Goal: Task Accomplishment & Management: Use online tool/utility

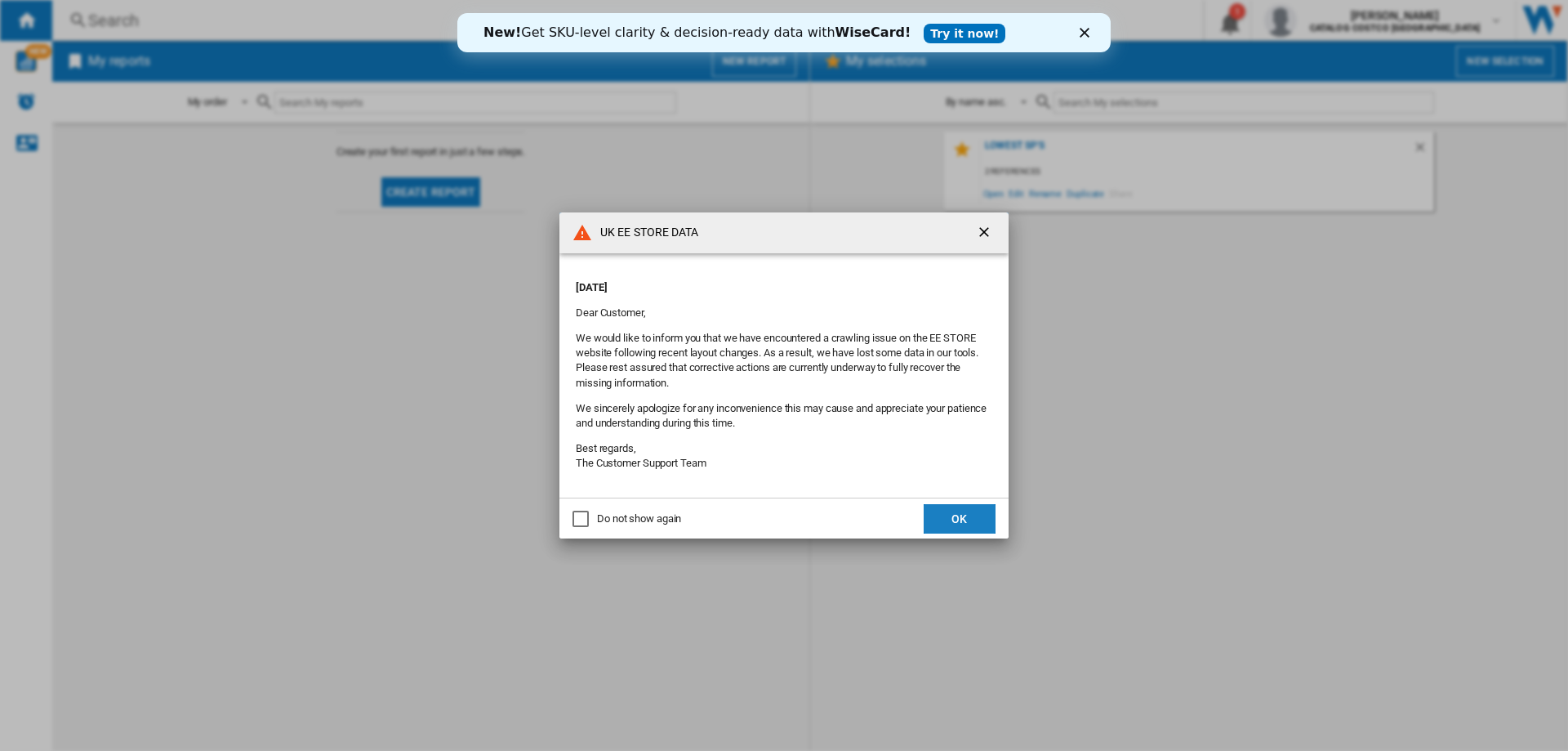
click at [982, 509] on button "OK" at bounding box center [959, 519] width 71 height 30
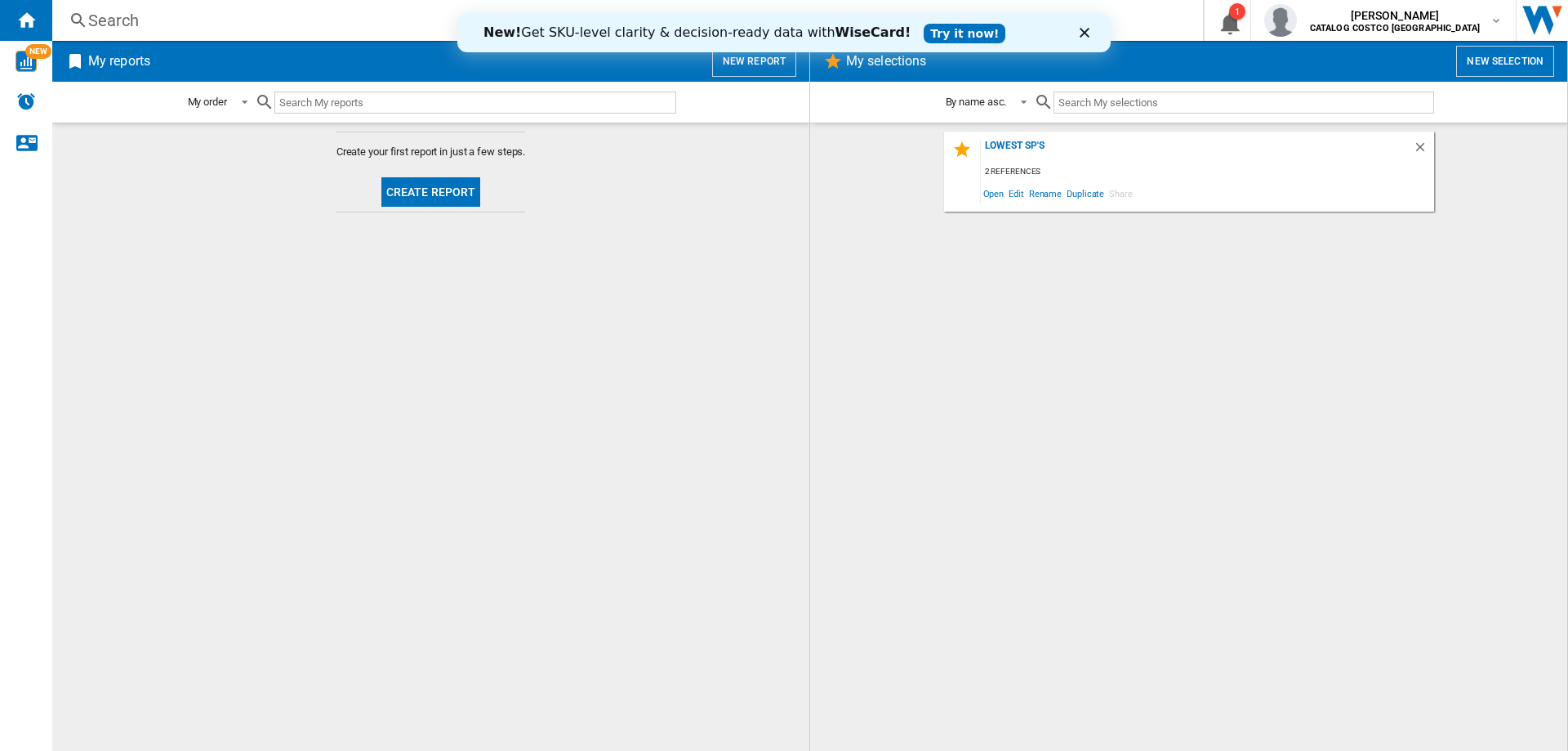
click at [924, 37] on link "Try it now!" at bounding box center [965, 33] width 82 height 19
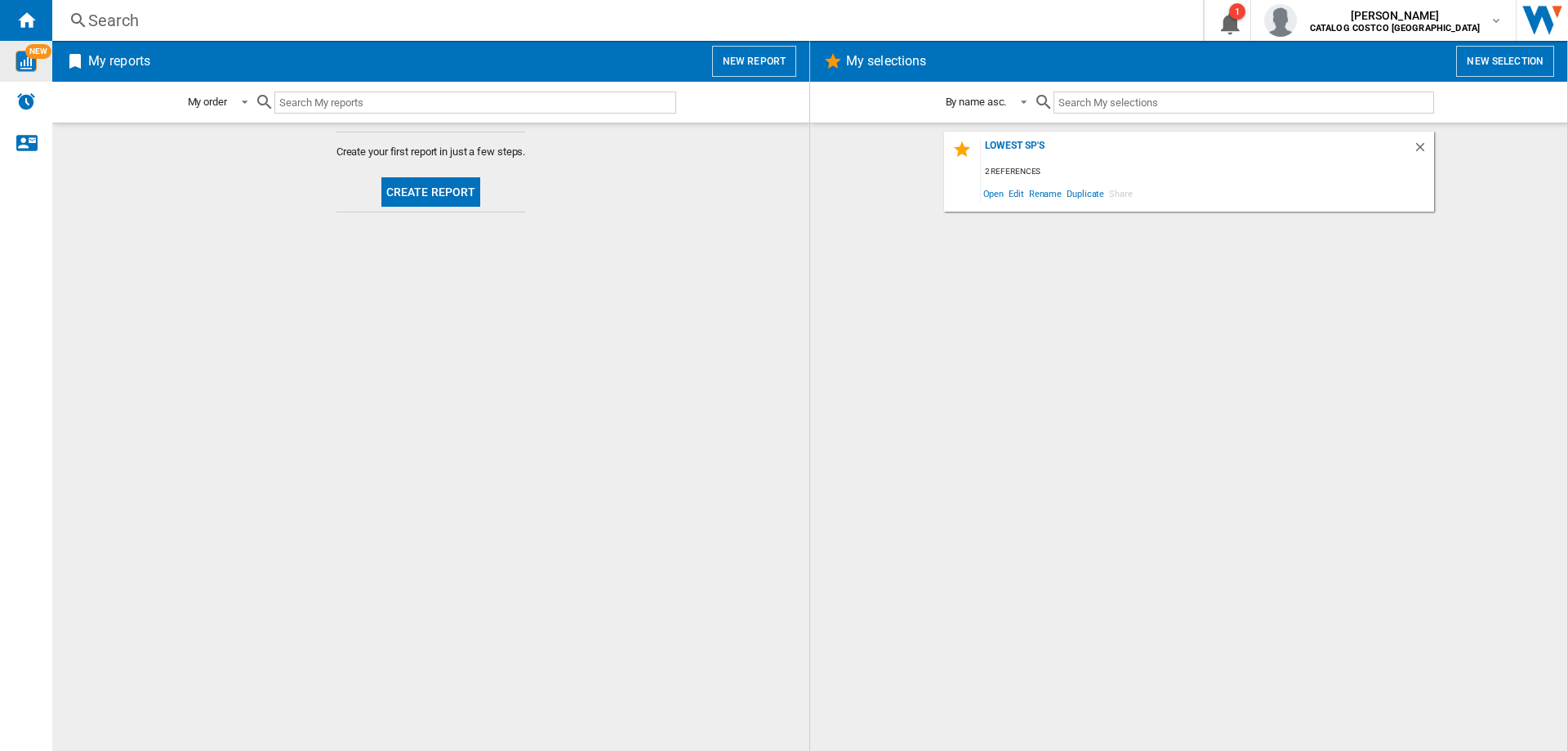
click at [10, 58] on div "NEW" at bounding box center [26, 61] width 52 height 21
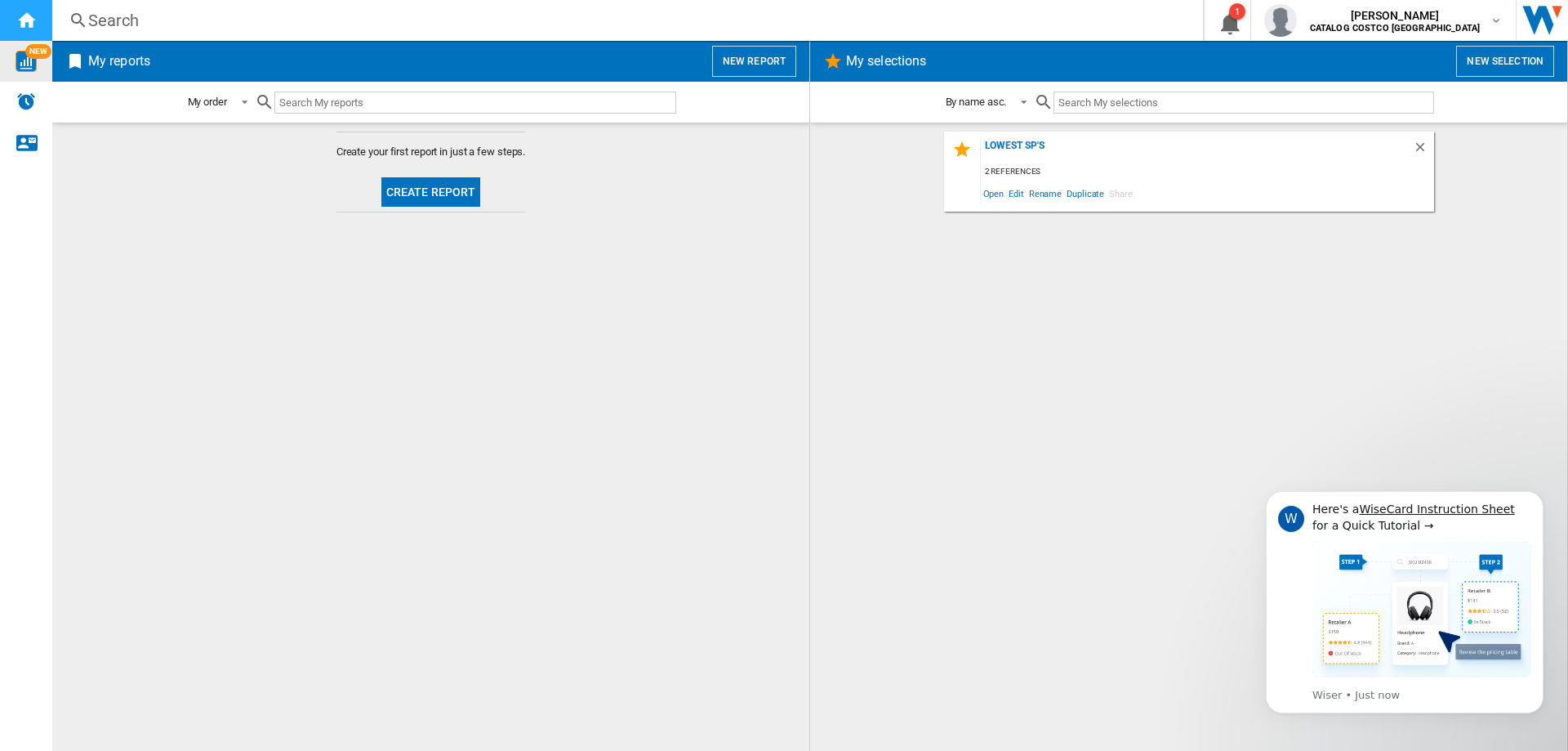
click at [24, 11] on ng-md-icon "Home" at bounding box center [26, 19] width 19 height 19
click at [763, 61] on button "New report" at bounding box center [754, 60] width 84 height 31
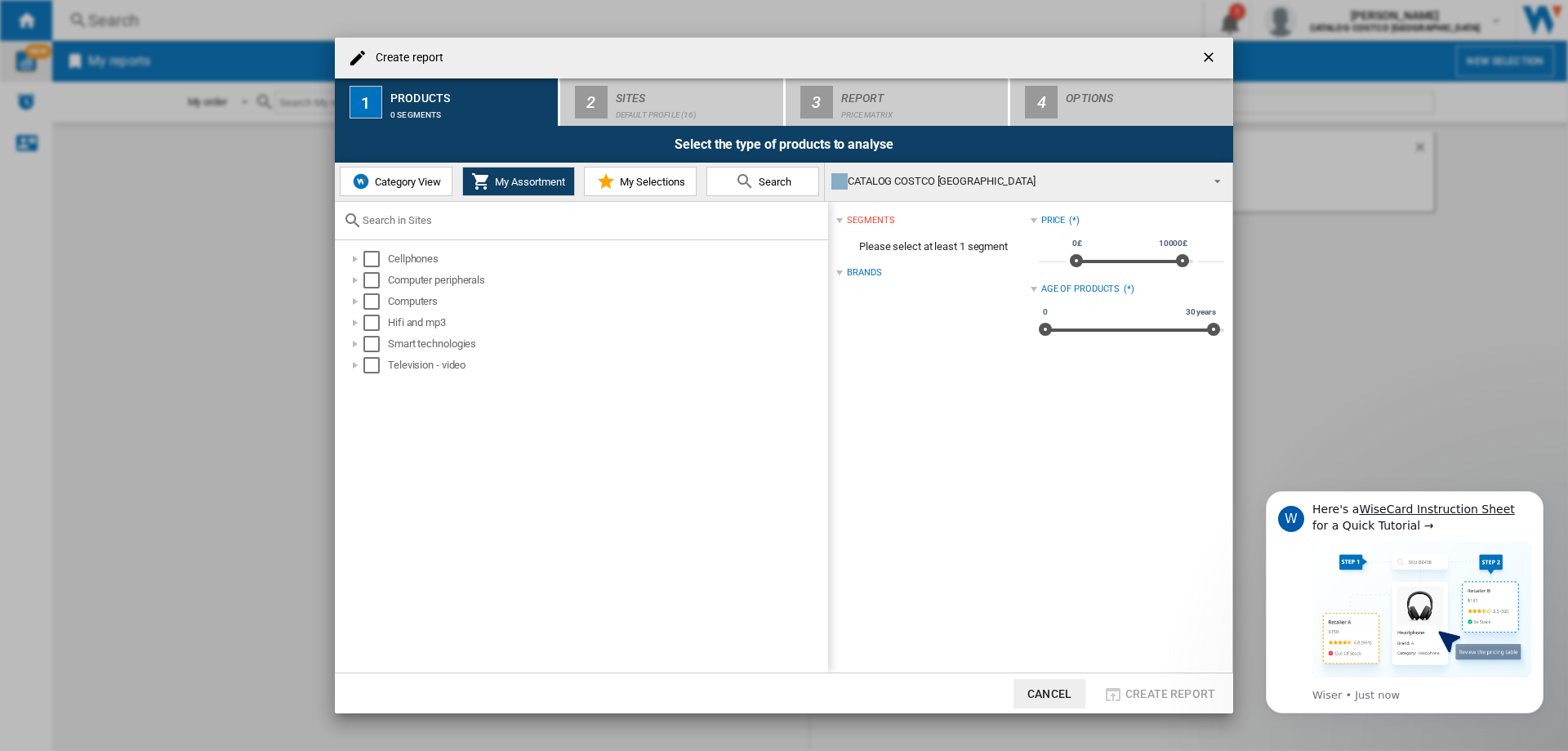
click at [411, 175] on span "Category View" at bounding box center [406, 181] width 71 height 12
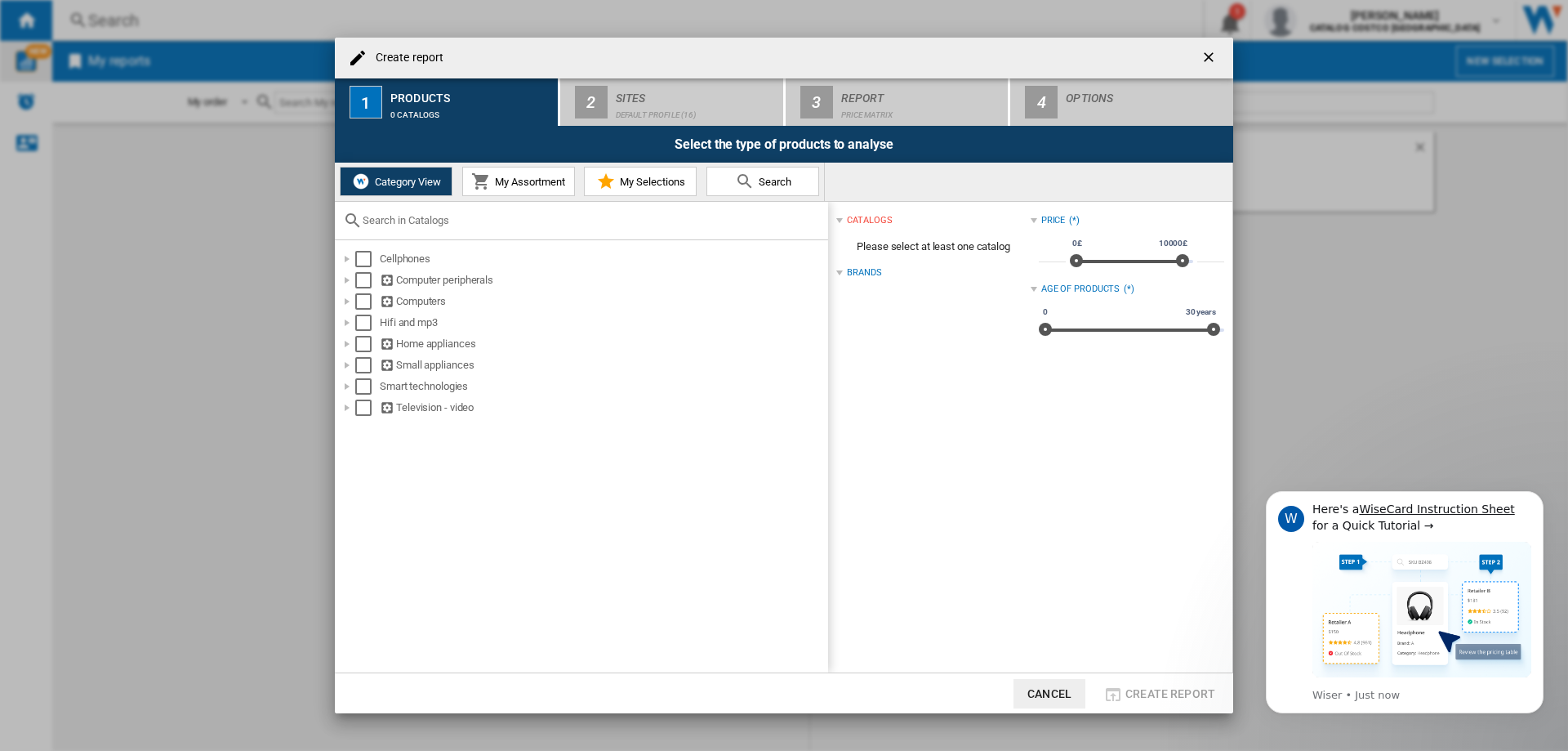
drag, startPoint x: 486, startPoint y: 173, endPoint x: 491, endPoint y: 188, distance: 15.8
click at [487, 173] on md-icon at bounding box center [481, 181] width 19 height 19
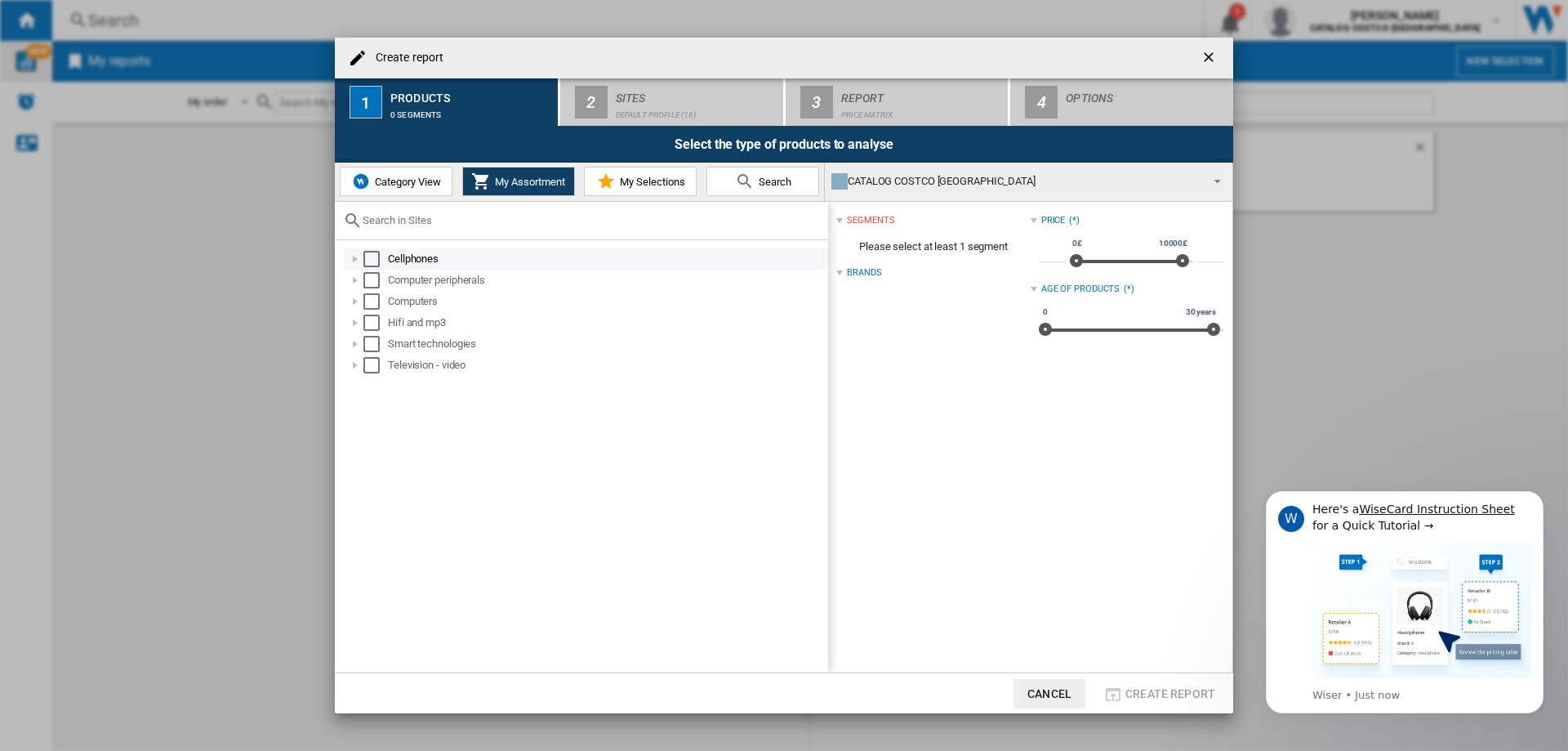
click at [353, 256] on div at bounding box center [355, 259] width 17 height 17
click at [396, 280] on div "Select" at bounding box center [390, 280] width 17 height 17
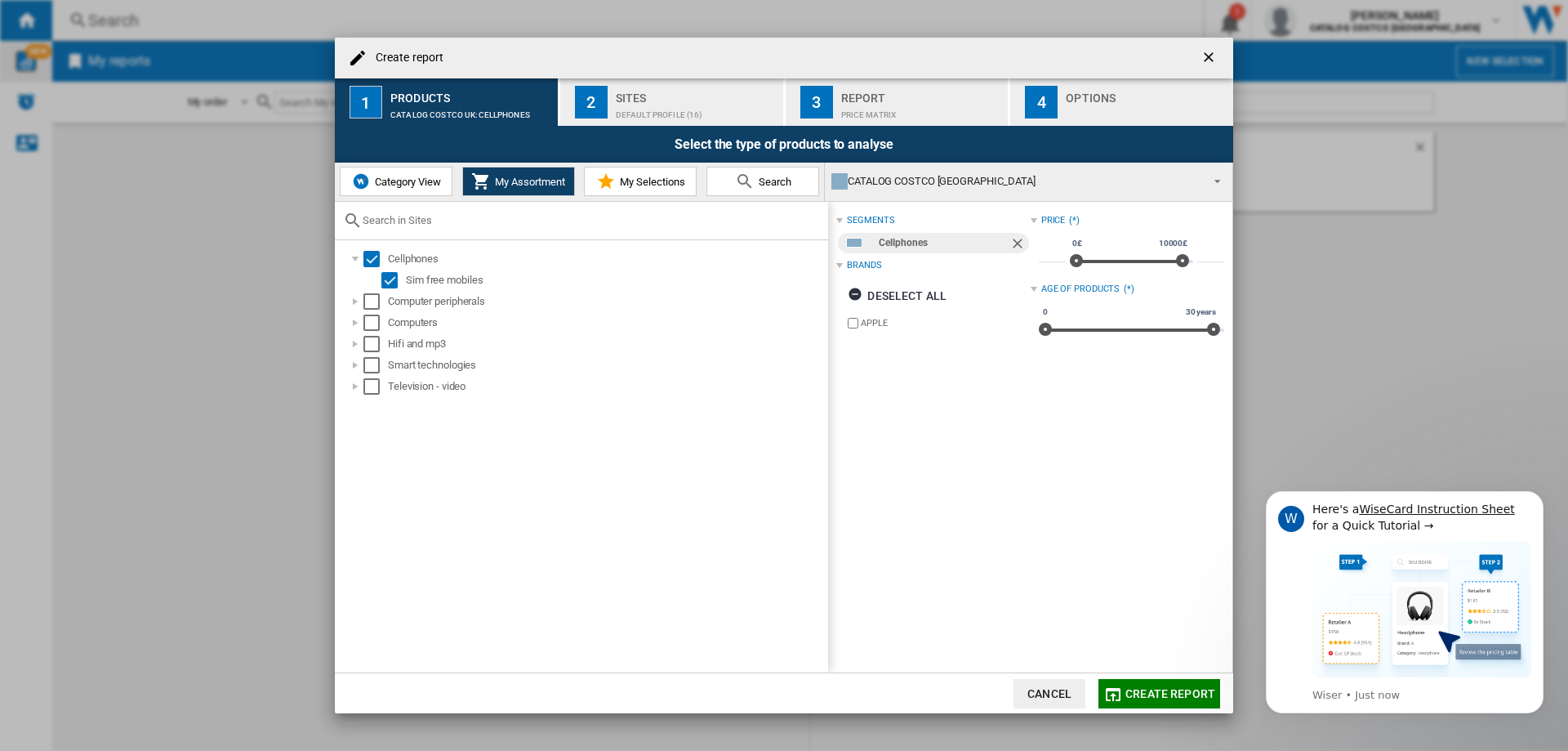
click at [686, 81] on button "2 Sites Default profile (16)" at bounding box center [673, 102] width 225 height 47
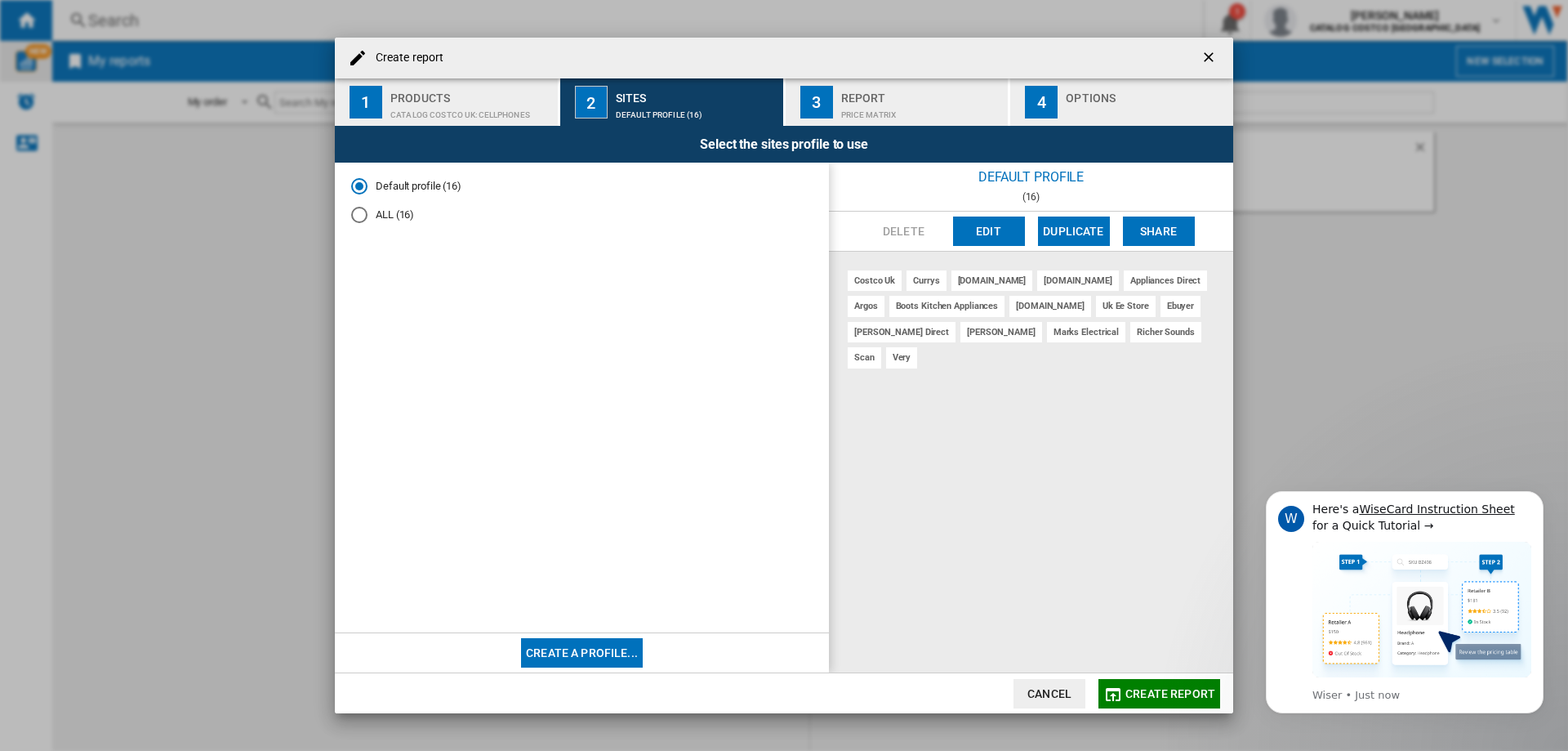
click at [376, 215] on md-radio-button "ALL (16)" at bounding box center [582, 215] width 461 height 16
click at [495, 114] on div "CATALOG COSTCO UK:Cellphones" at bounding box center [470, 110] width 161 height 17
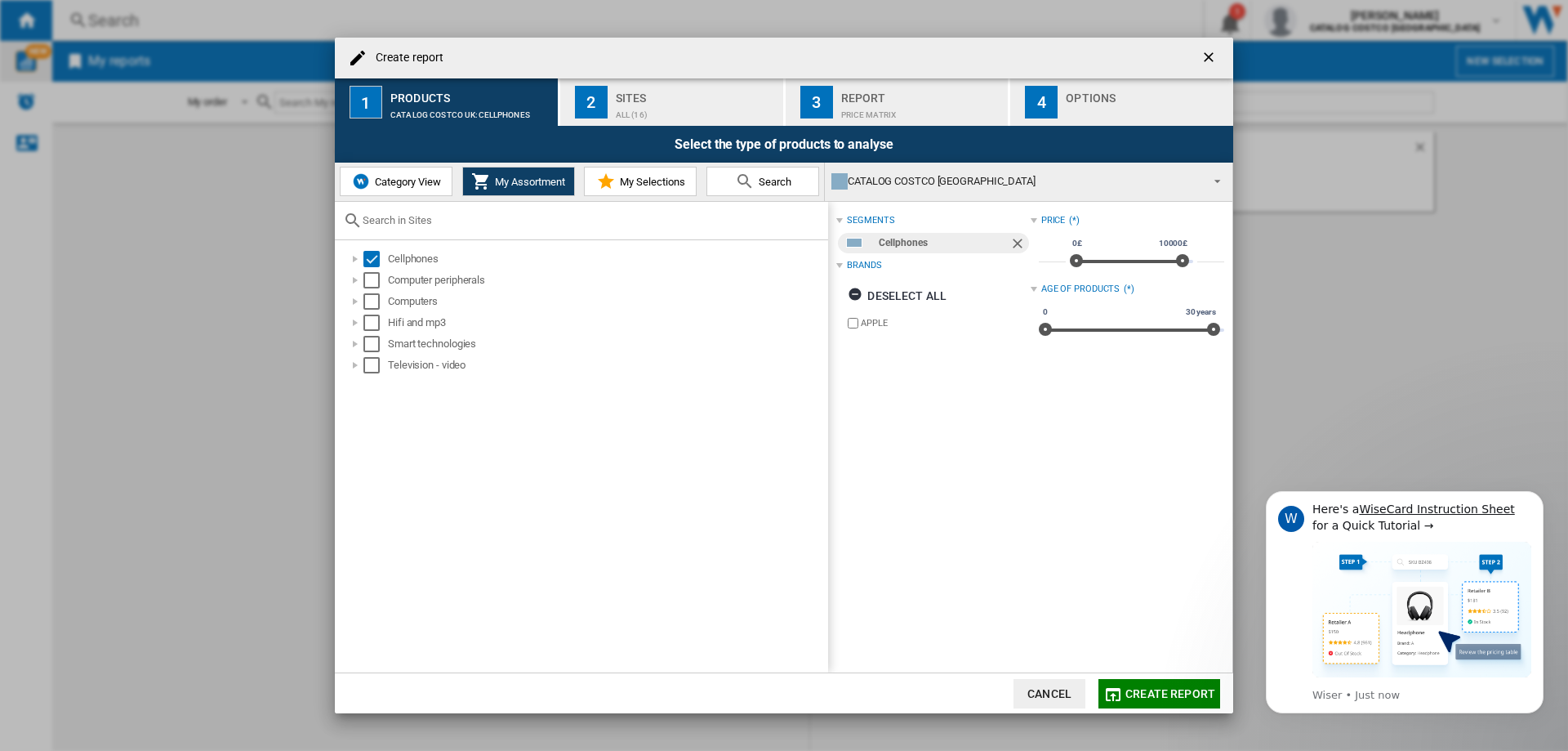
click at [671, 107] on div "ALL (16)" at bounding box center [696, 110] width 161 height 17
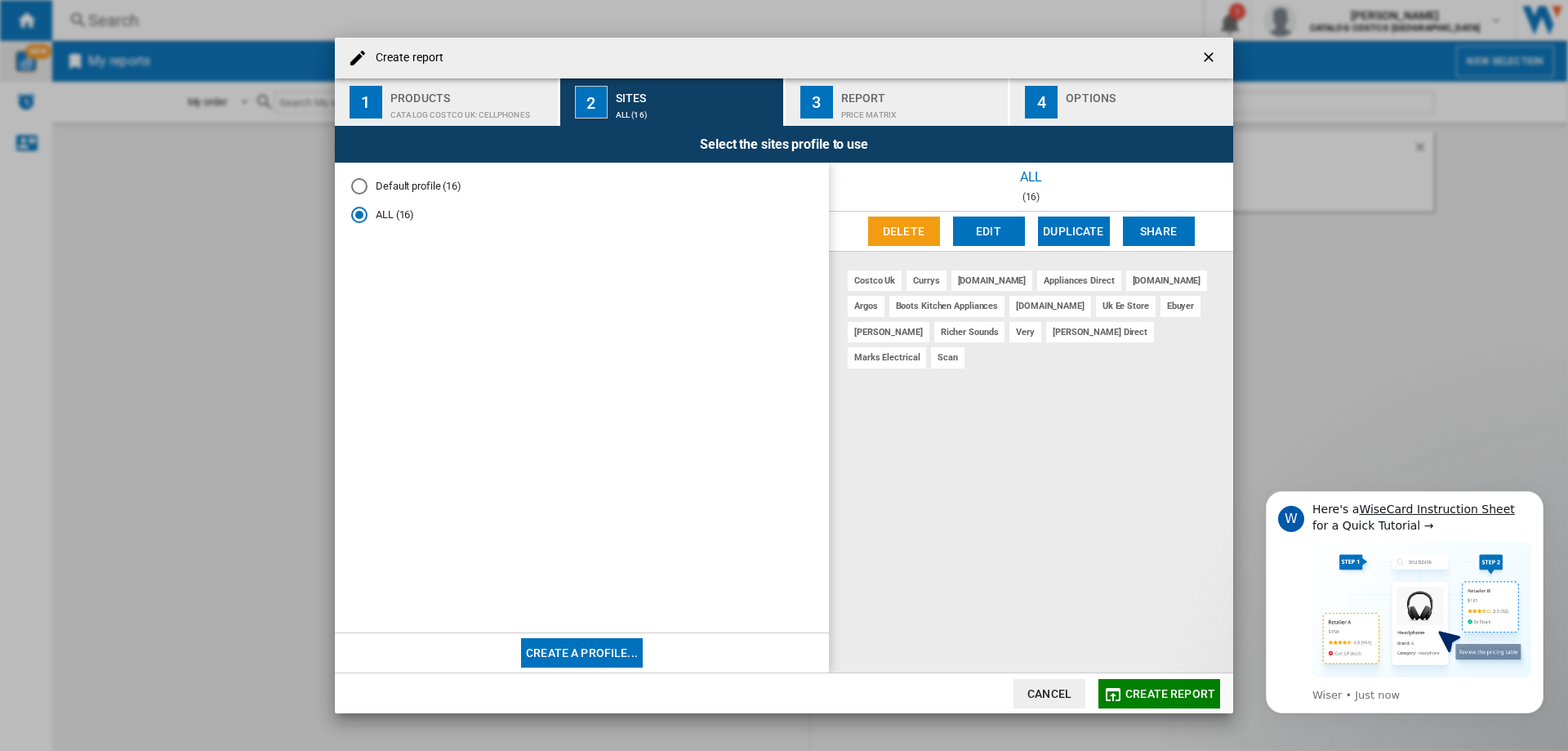
click at [942, 131] on div "Select the sites profile to use" at bounding box center [784, 145] width 898 height 37
click at [923, 97] on div "Report" at bounding box center [921, 94] width 161 height 17
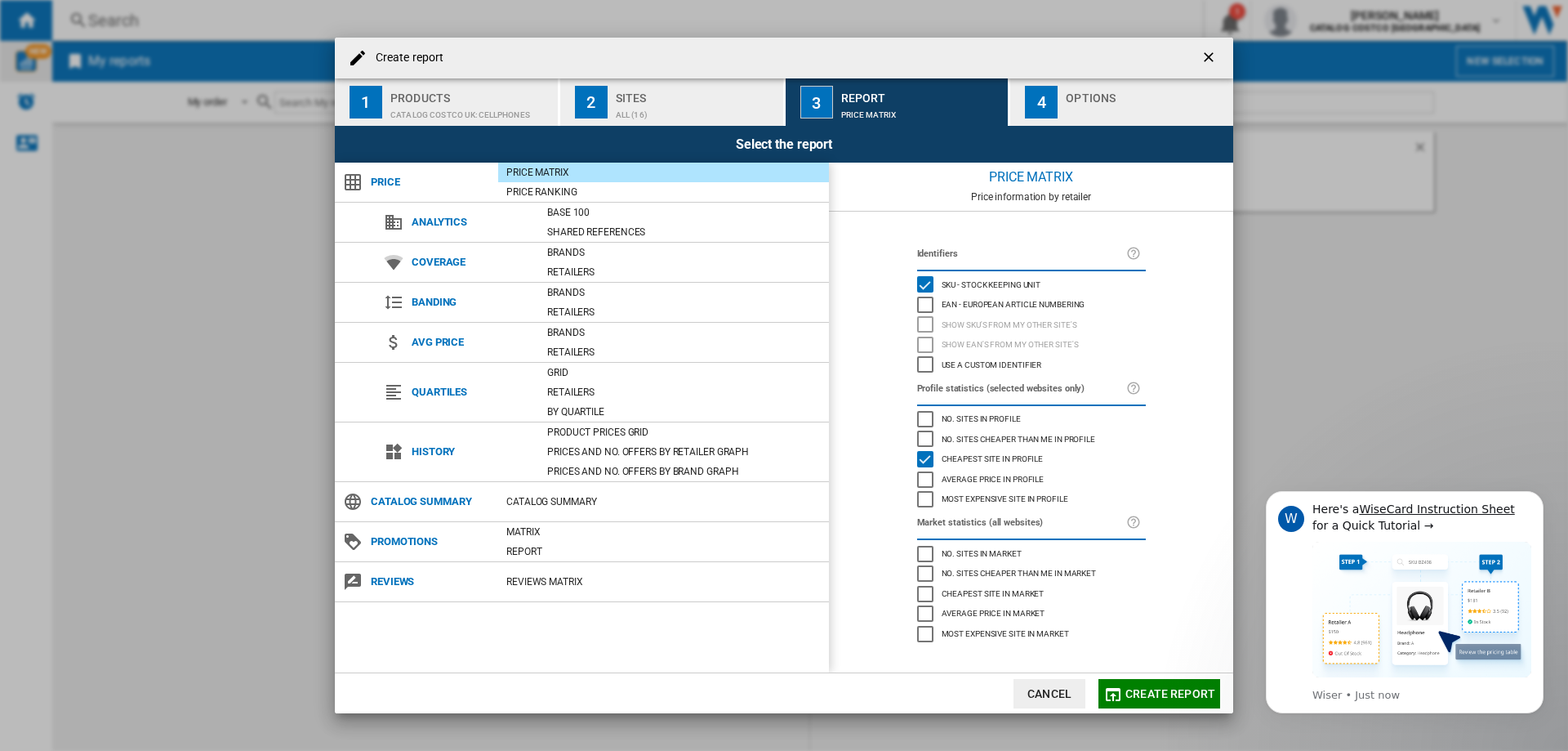
click at [1105, 83] on button "4 Options" at bounding box center [1122, 102] width 223 height 47
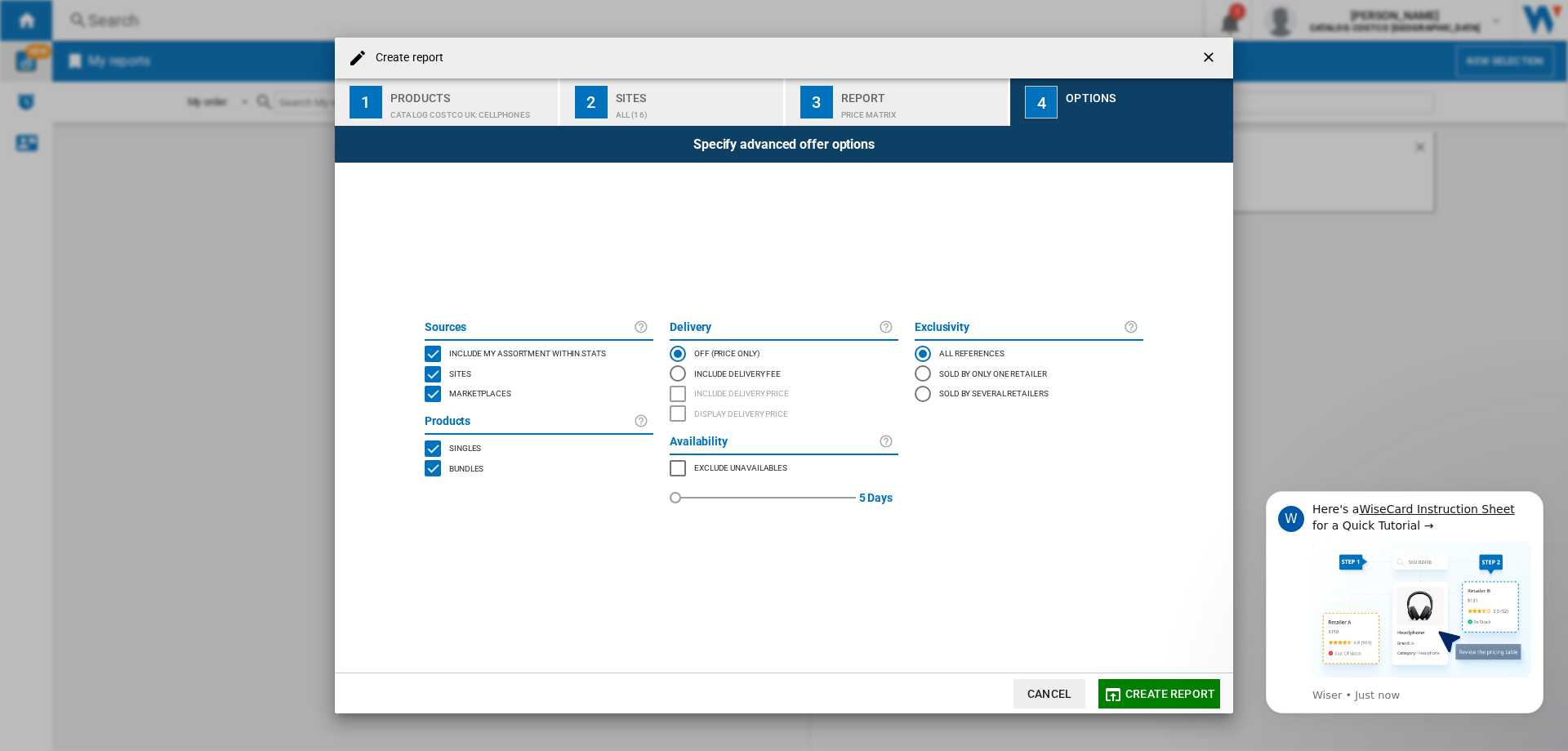
click at [1163, 700] on button "Create report" at bounding box center [1159, 694] width 122 height 30
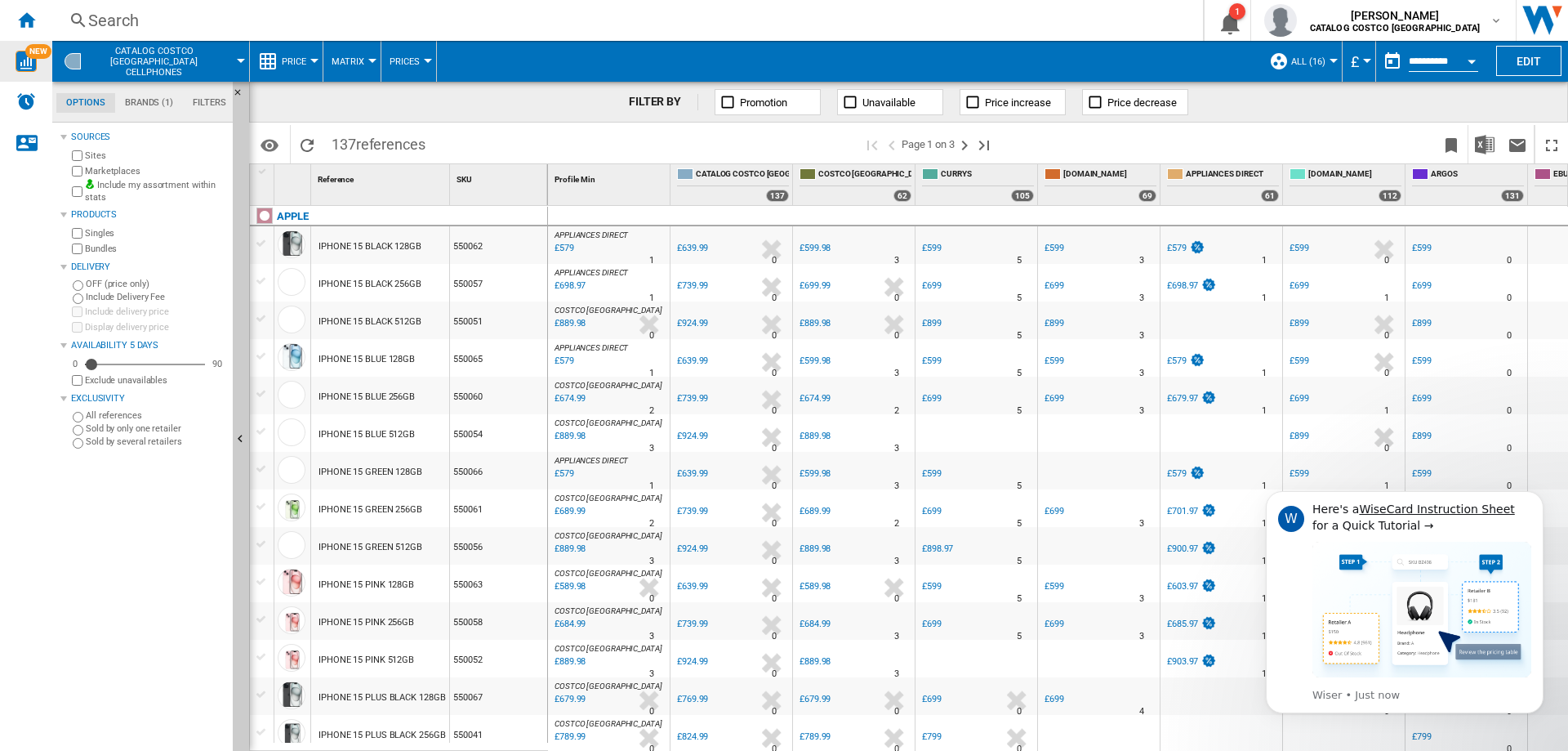
scroll to position [572, 0]
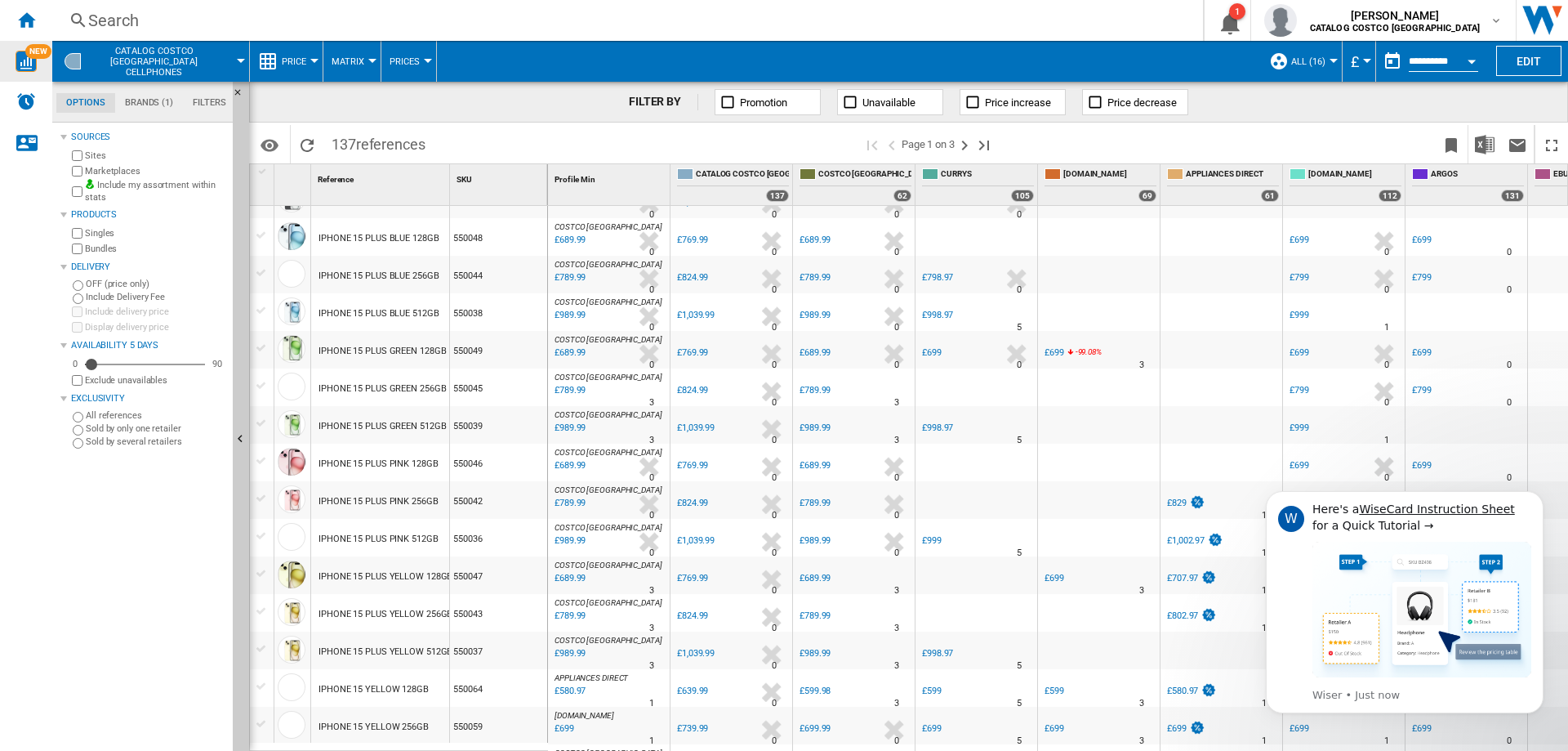
drag, startPoint x: 820, startPoint y: 356, endPoint x: 818, endPoint y: 366, distance: 10.2
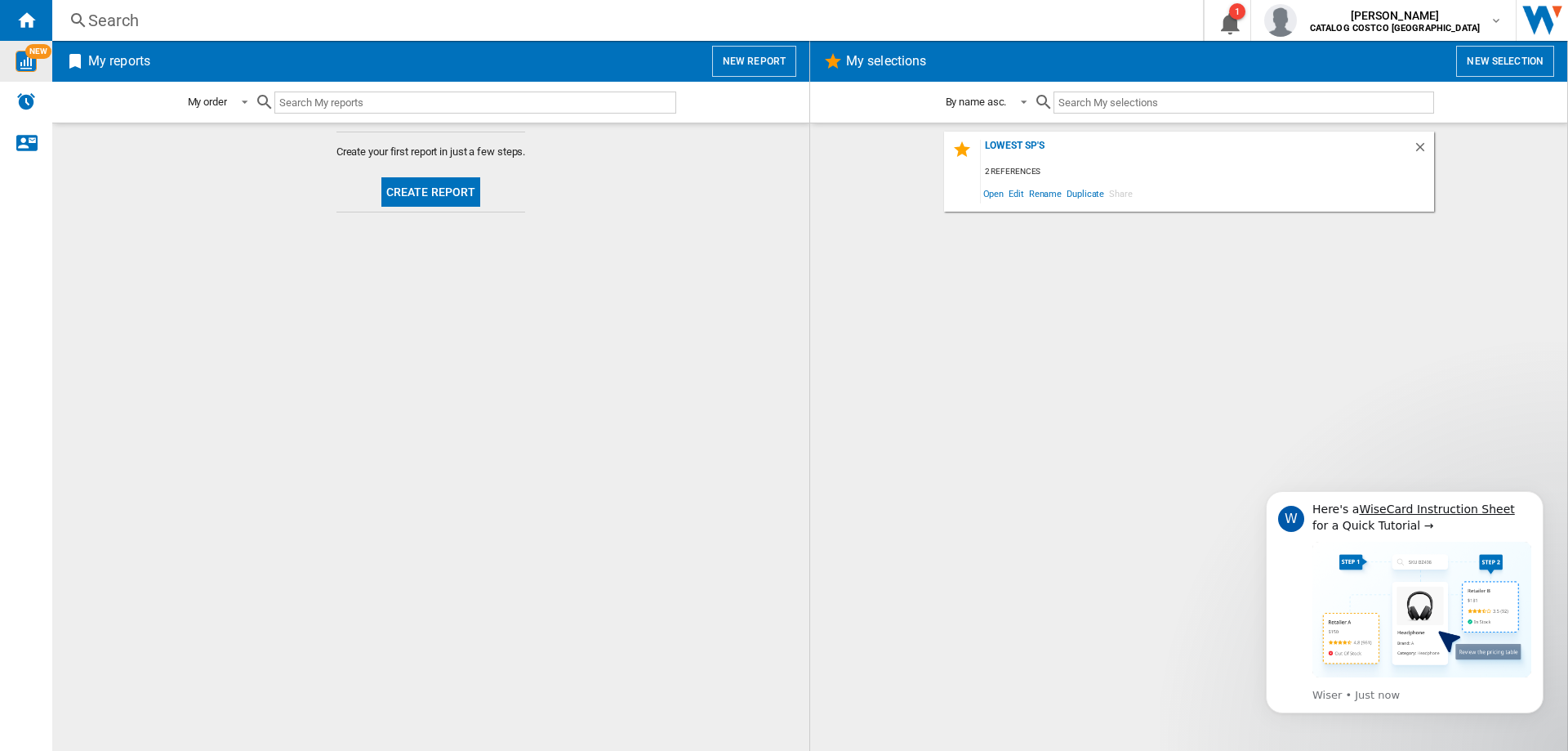
click at [800, 58] on div "My reports New report" at bounding box center [431, 61] width 757 height 41
click at [782, 58] on button "New report" at bounding box center [754, 60] width 84 height 31
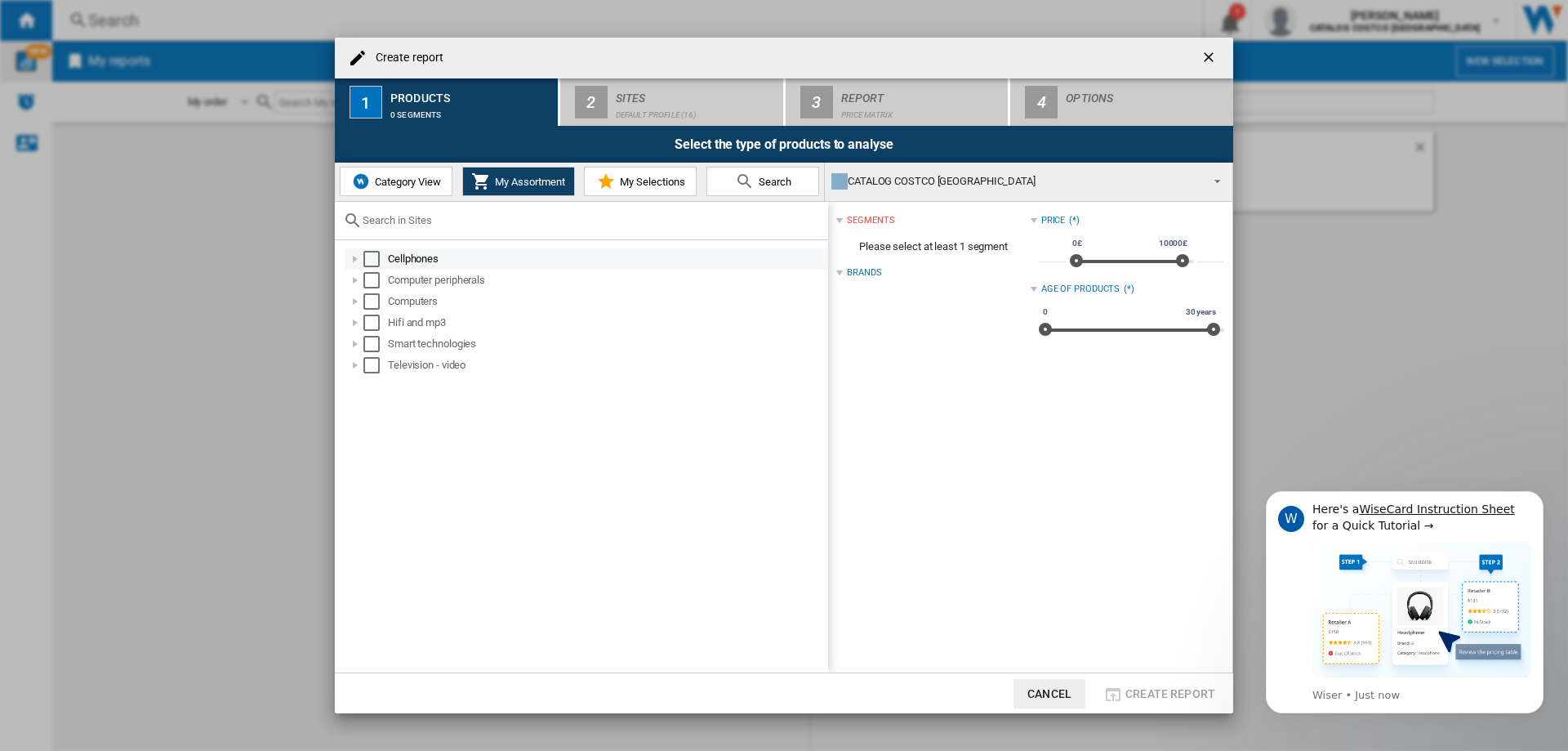
click at [353, 258] on div "Create report ..." at bounding box center [355, 259] width 17 height 17
click at [382, 283] on div "Select" at bounding box center [390, 280] width 17 height 17
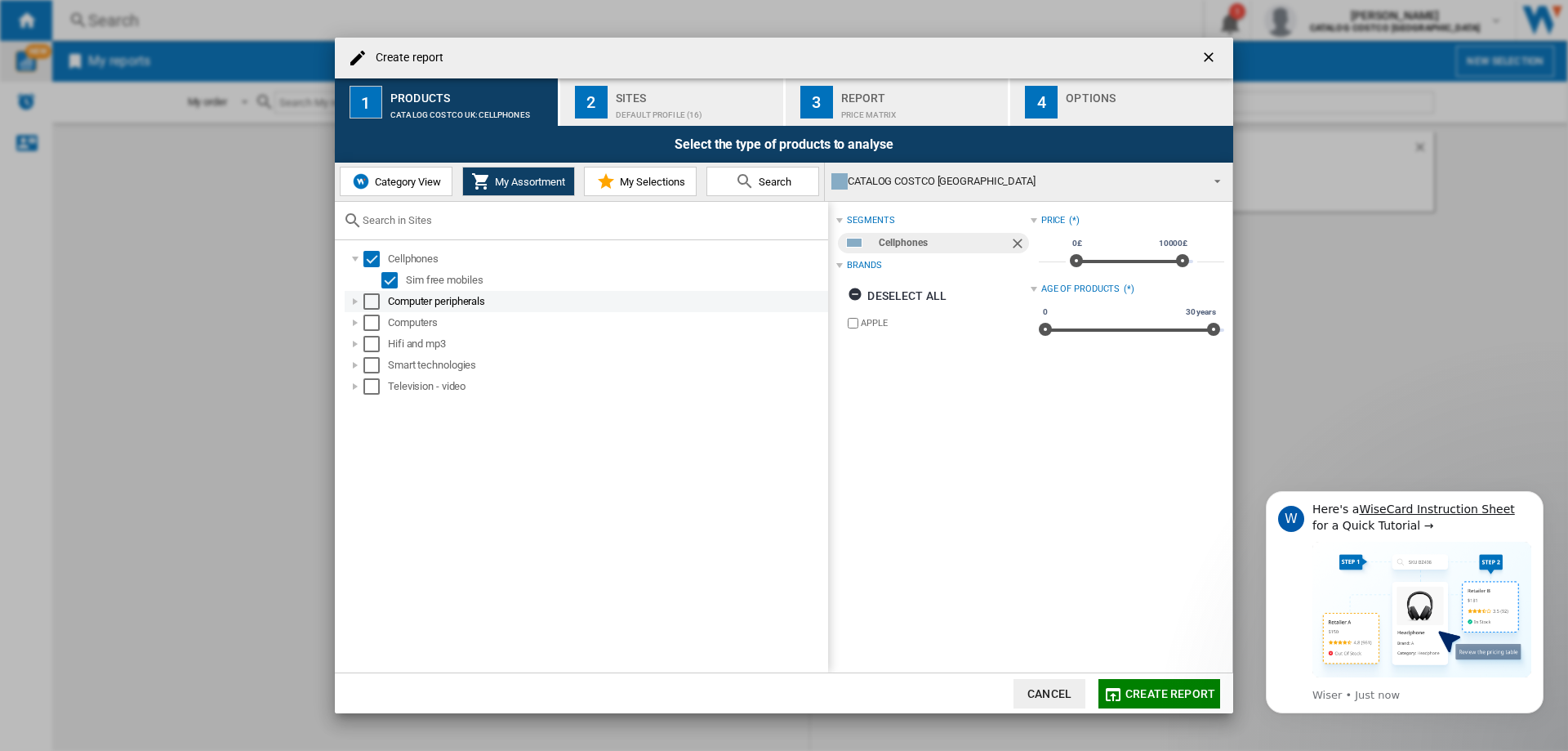
click at [353, 304] on div "Create report ..." at bounding box center [355, 302] width 17 height 17
click at [382, 323] on div "Select" at bounding box center [390, 323] width 17 height 17
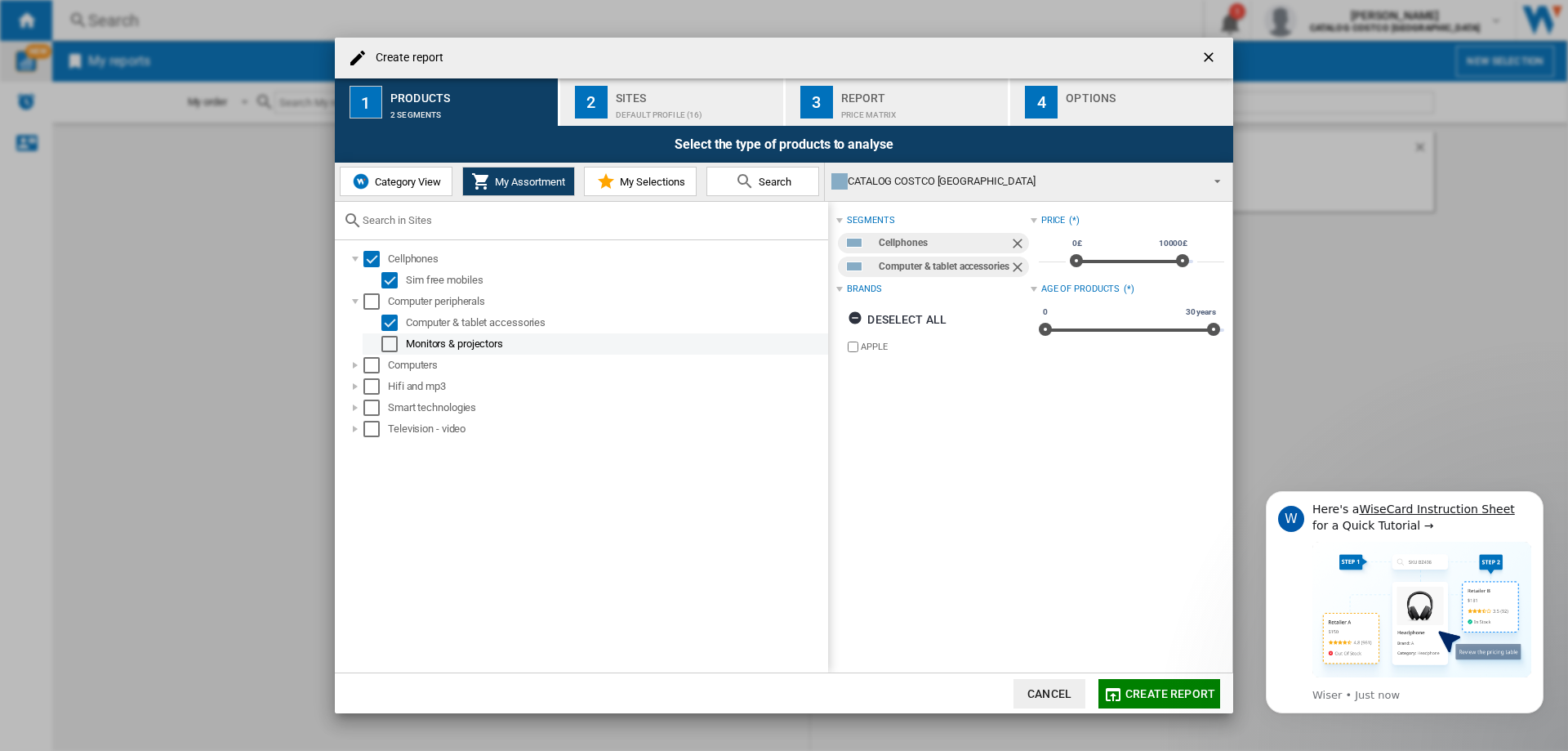
click at [394, 335] on div "Monitors & projectors" at bounding box center [596, 343] width 466 height 21
click at [395, 341] on div "Select" at bounding box center [390, 344] width 17 height 17
click at [373, 366] on div "Select" at bounding box center [372, 366] width 17 height 17
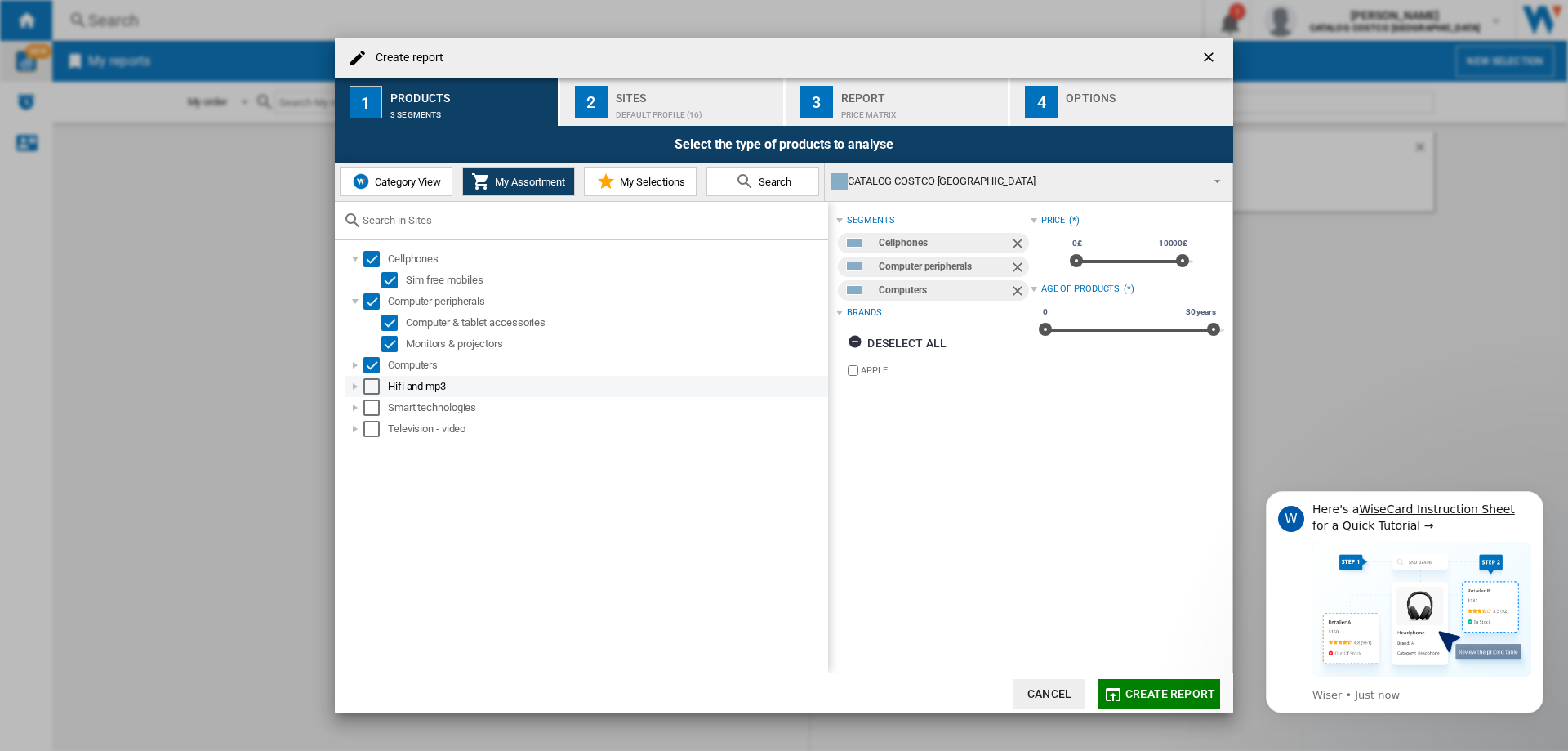
click at [374, 384] on div "Select" at bounding box center [372, 387] width 17 height 17
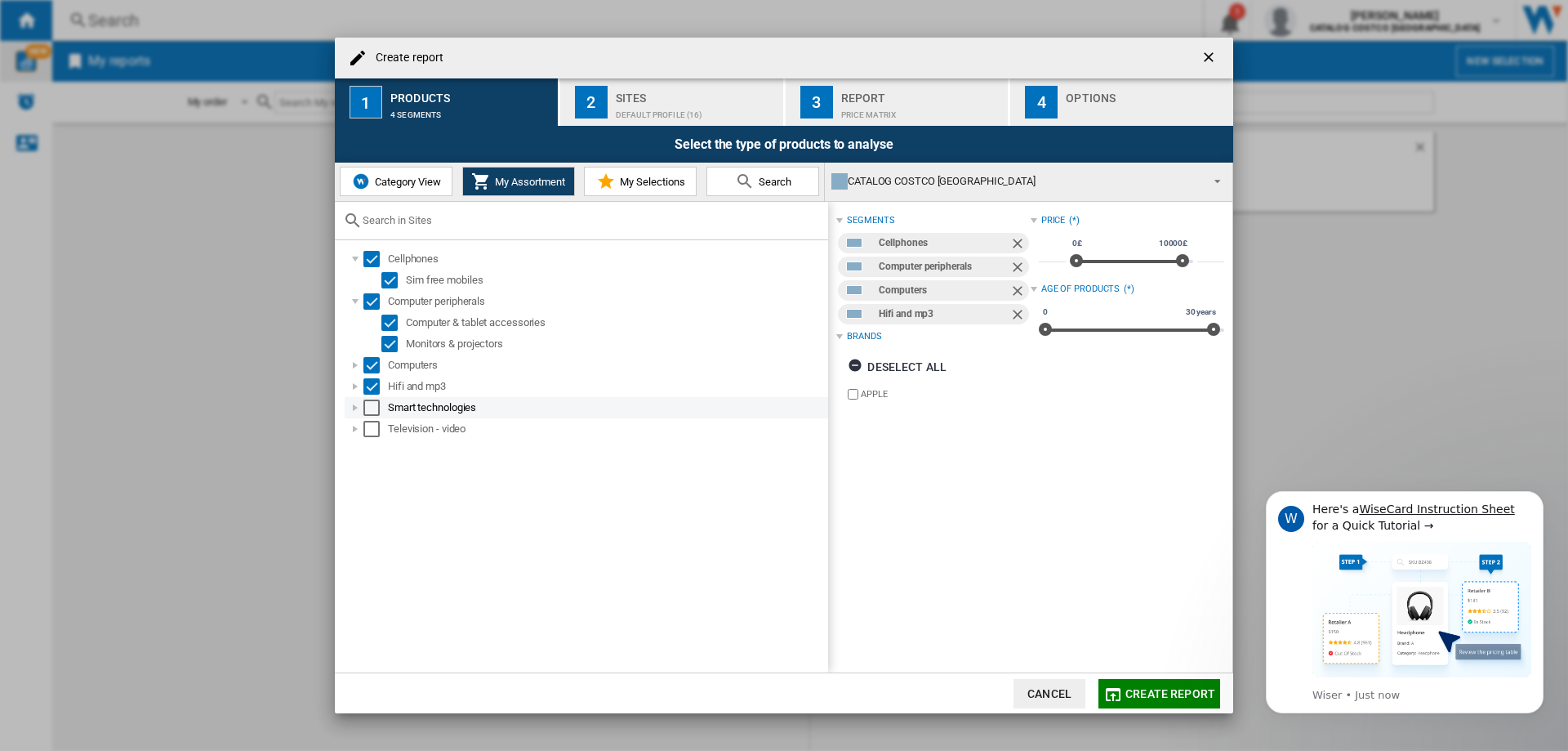
click at [372, 413] on div "Select" at bounding box center [372, 408] width 17 height 17
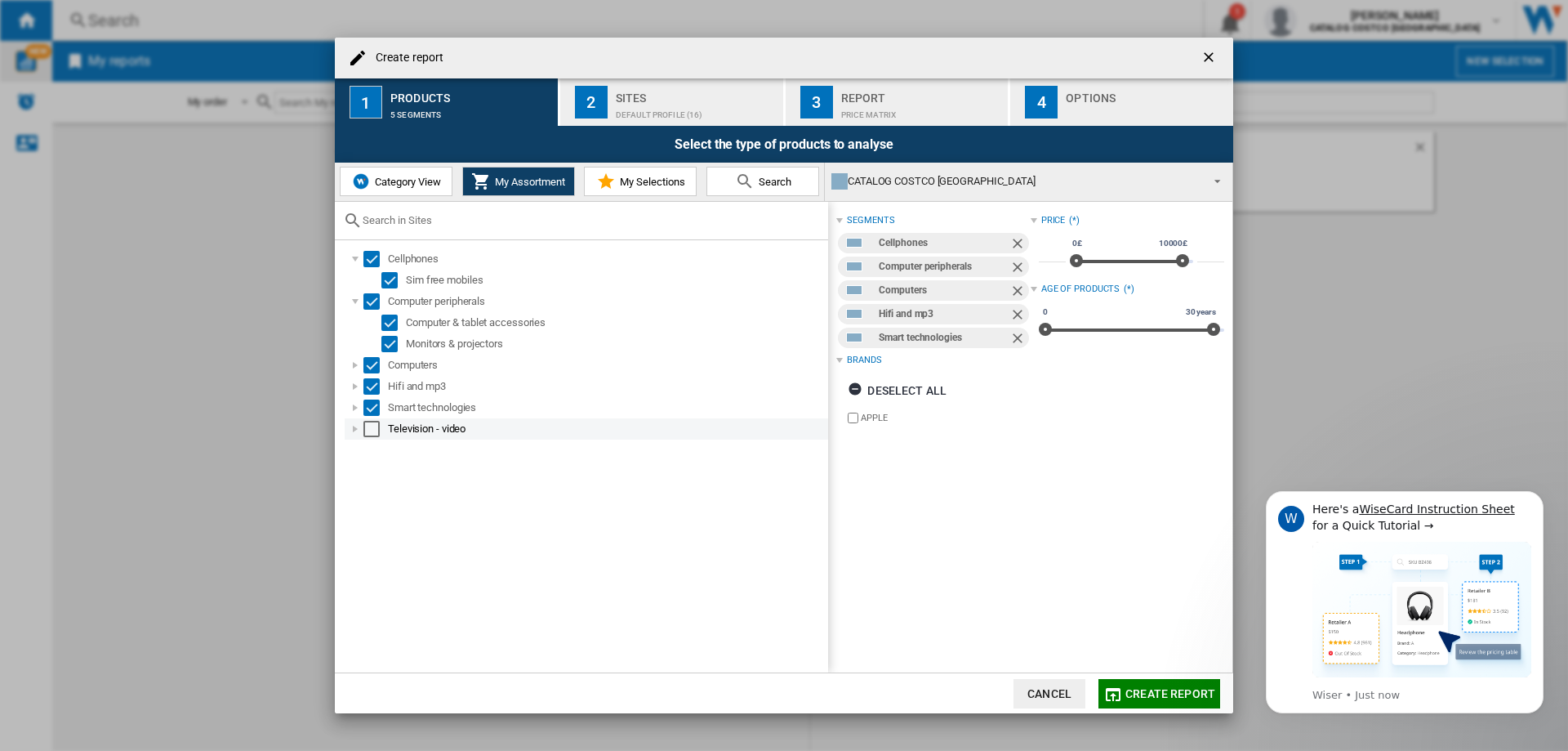
click at [368, 429] on div "Select" at bounding box center [372, 429] width 17 height 17
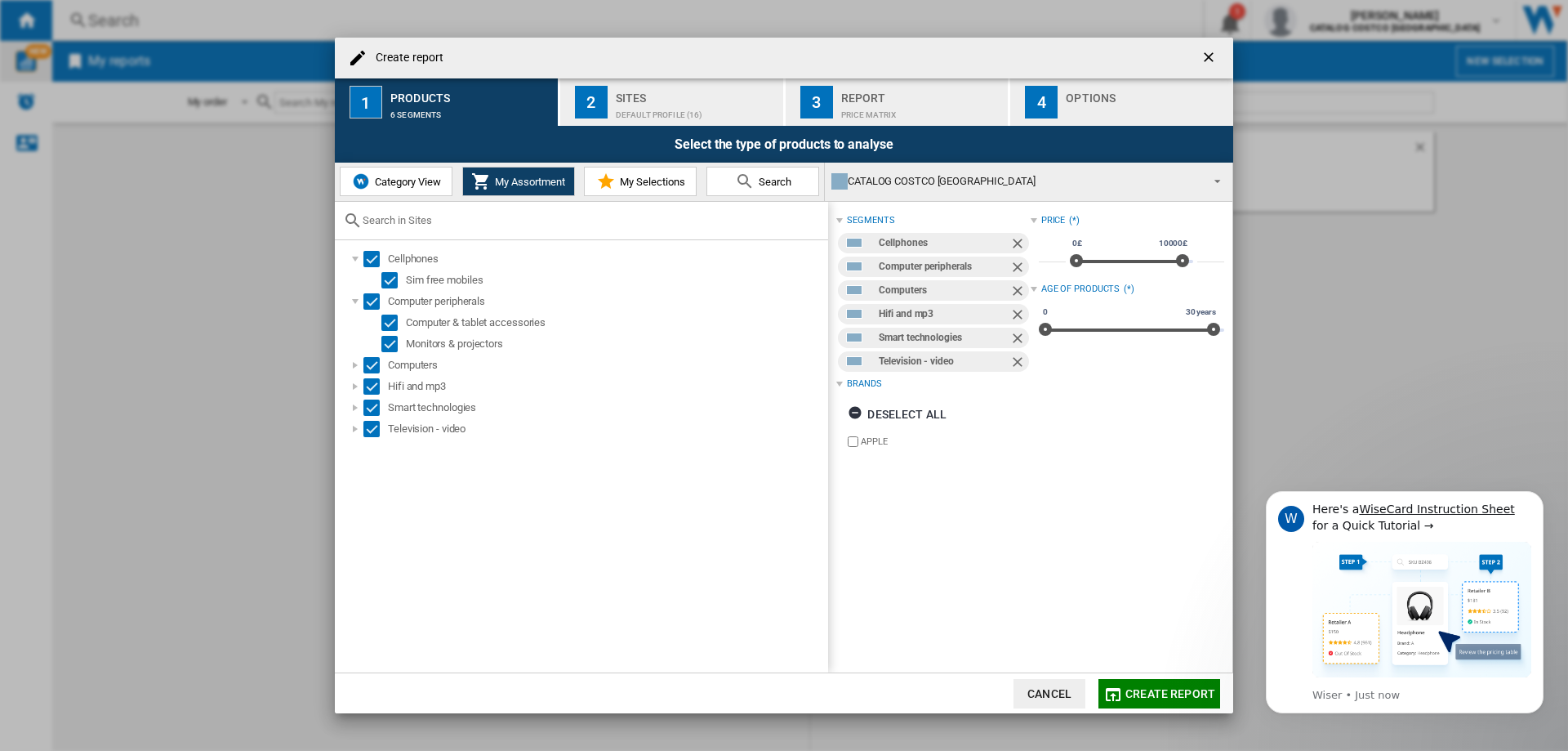
click at [665, 99] on div "Sites" at bounding box center [696, 94] width 161 height 17
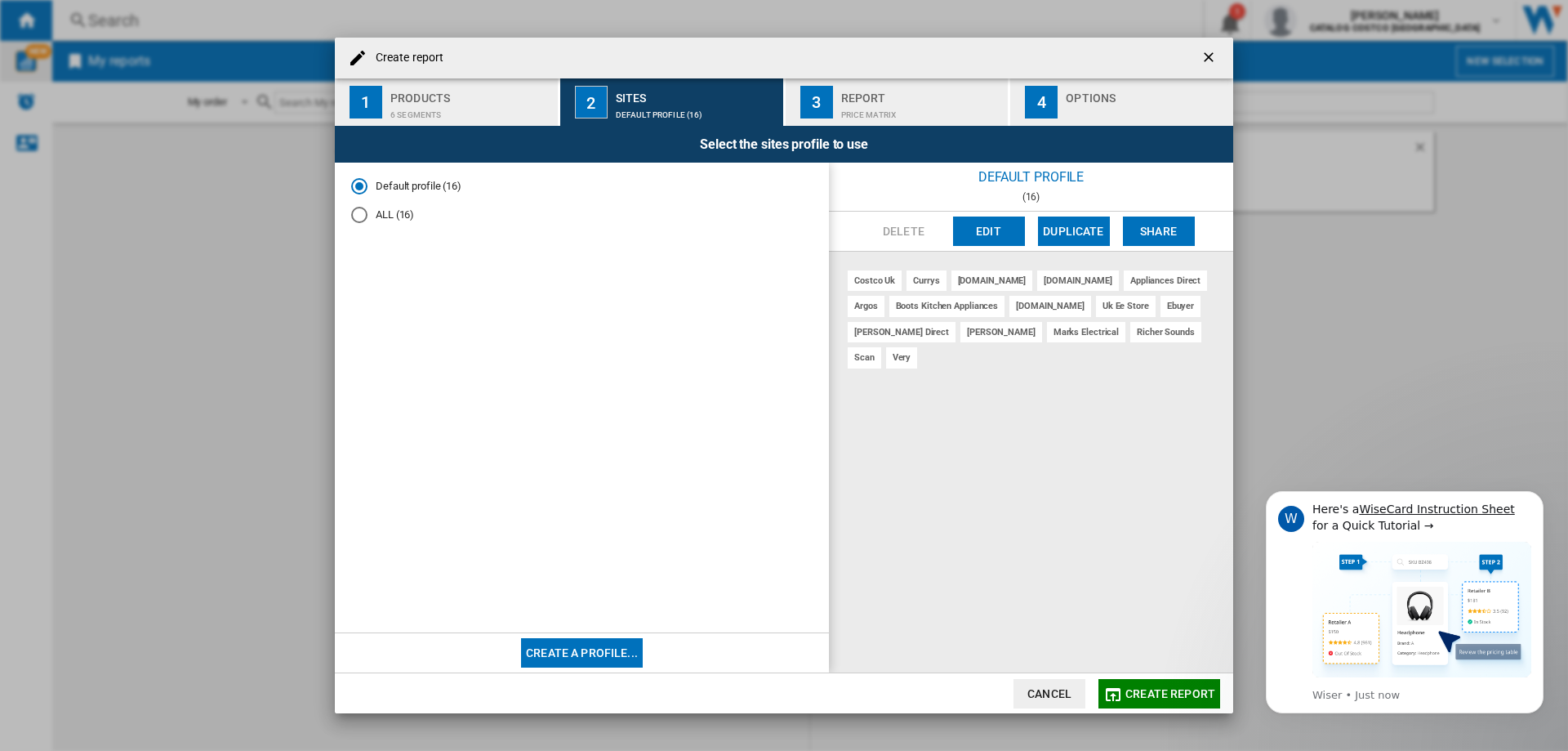
click at [392, 224] on md-radio-group "Default profile (16) ALL (16)" at bounding box center [582, 207] width 461 height 57
click at [393, 209] on md-radio-button "ALL (16)" at bounding box center [582, 215] width 461 height 16
click at [1179, 697] on span "Create report" at bounding box center [1170, 693] width 90 height 13
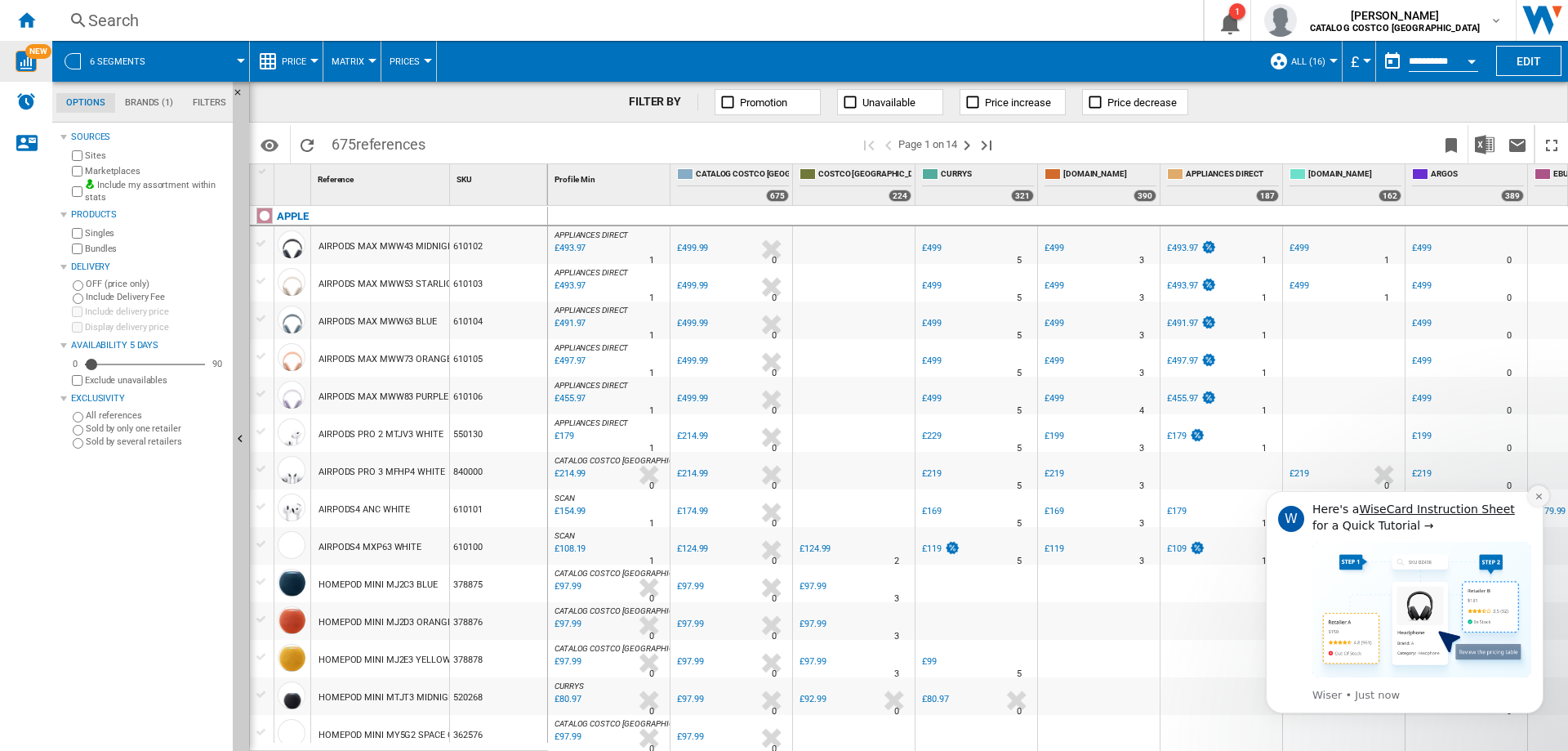
click at [1535, 495] on icon "Dismiss notification" at bounding box center [1539, 497] width 9 height 9
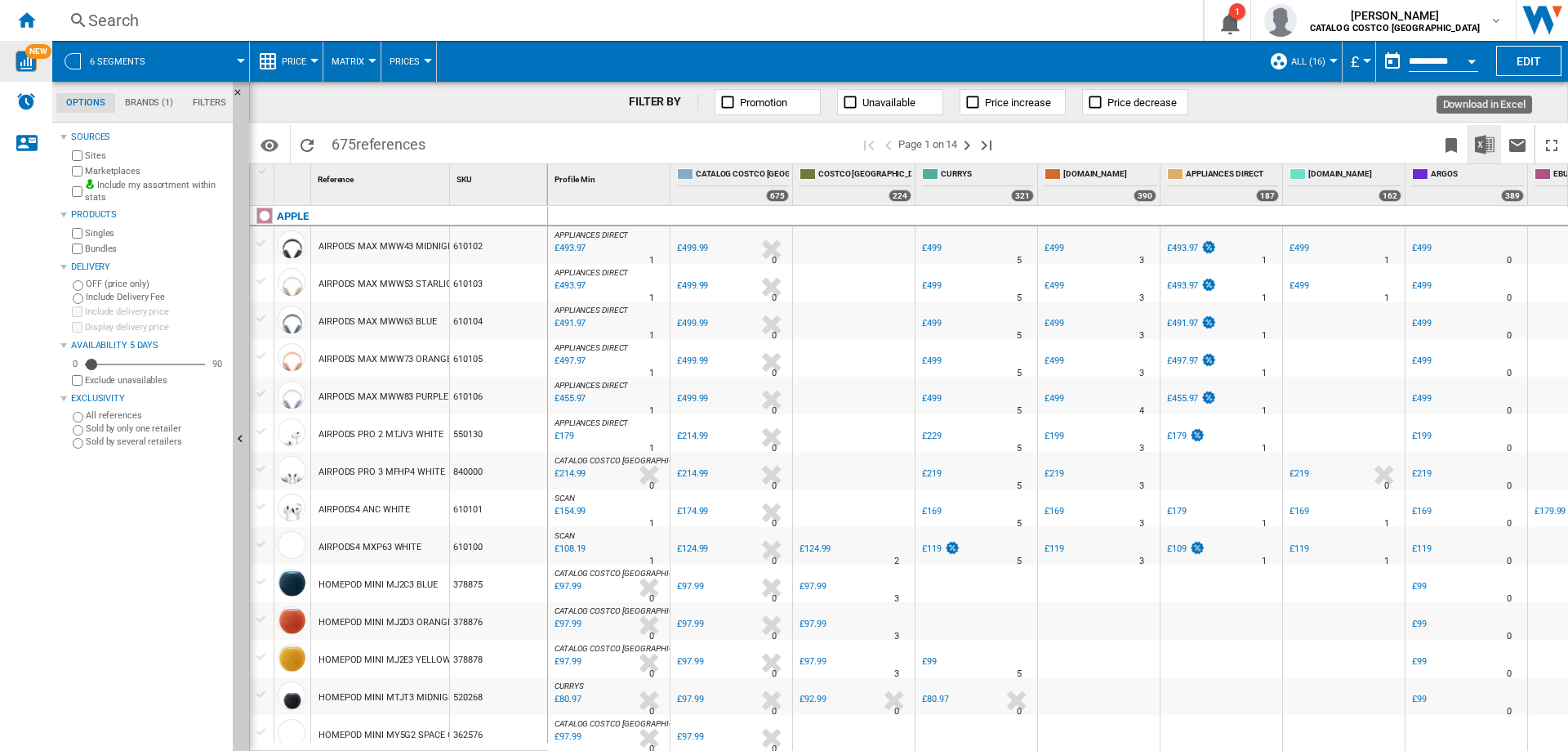
click at [1486, 147] on img "Download in Excel" at bounding box center [1484, 144] width 19 height 19
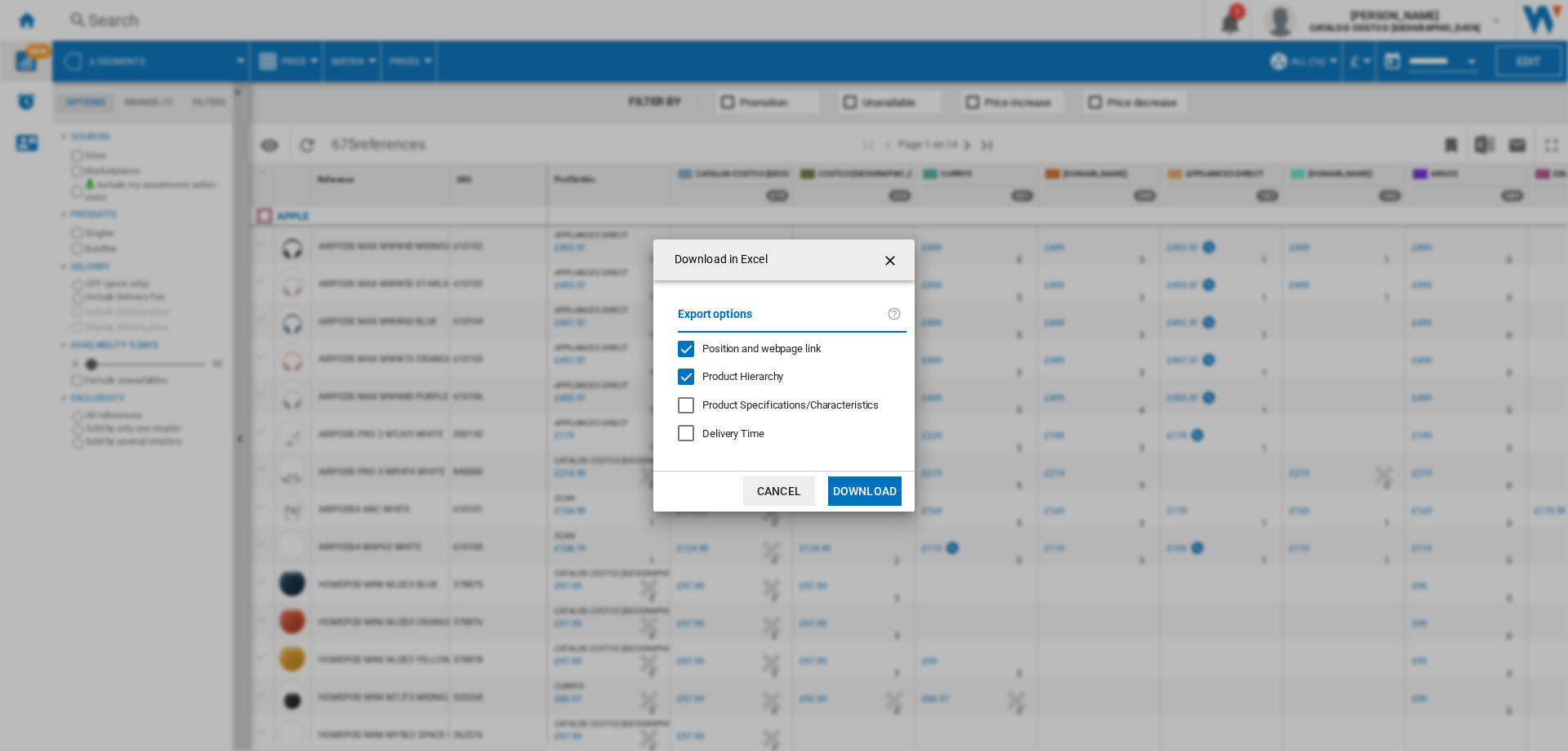
click at [748, 371] on span "Product Hierarchy" at bounding box center [742, 376] width 81 height 12
drag, startPoint x: 748, startPoint y: 349, endPoint x: 850, endPoint y: 440, distance: 136.7
click at [749, 349] on span "Position and webpage link" at bounding box center [762, 348] width 120 height 12
drag, startPoint x: 868, startPoint y: 491, endPoint x: 877, endPoint y: 488, distance: 9.5
click at [870, 491] on button "Download" at bounding box center [865, 491] width 73 height 30
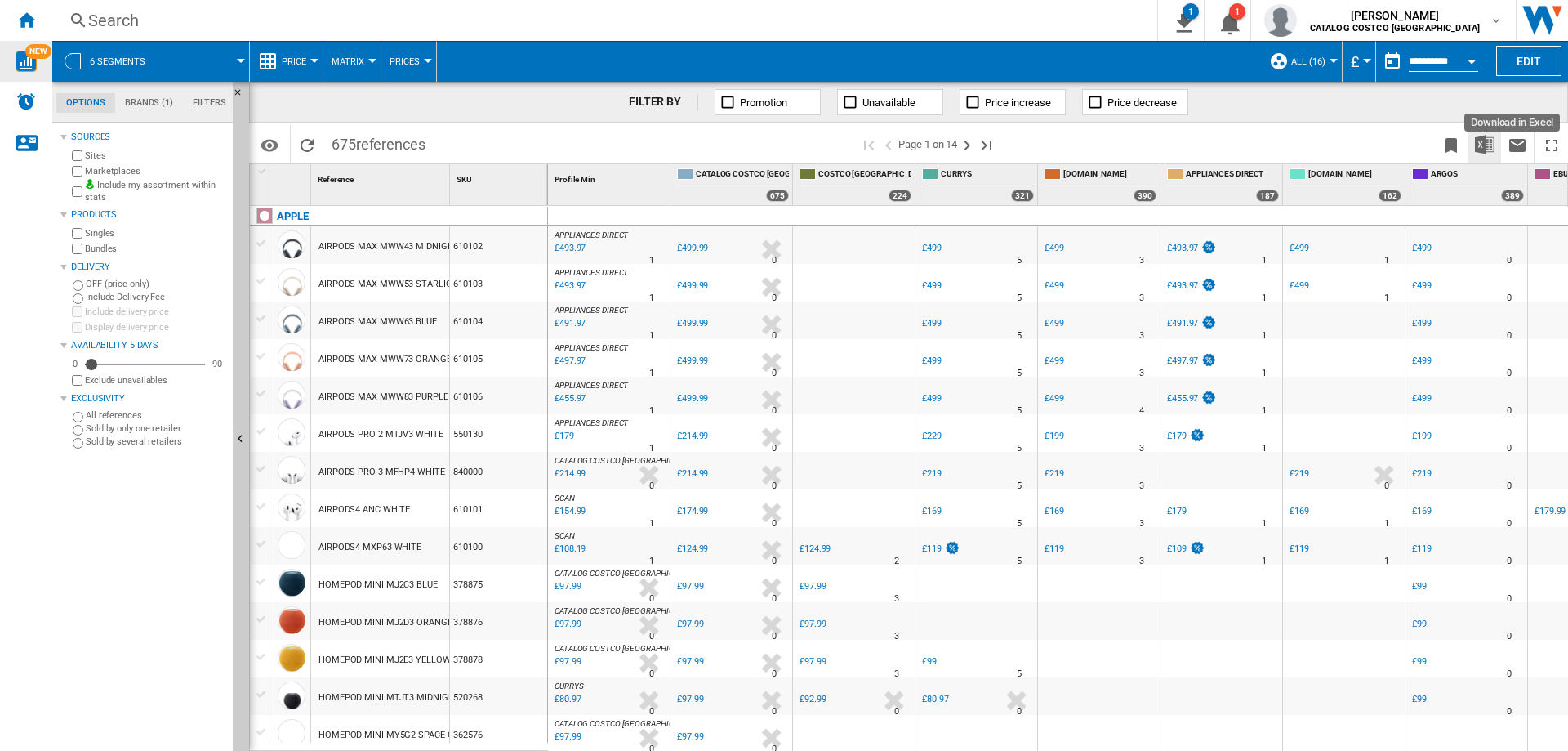
click at [1488, 145] on img "Download in Excel" at bounding box center [1484, 144] width 19 height 19
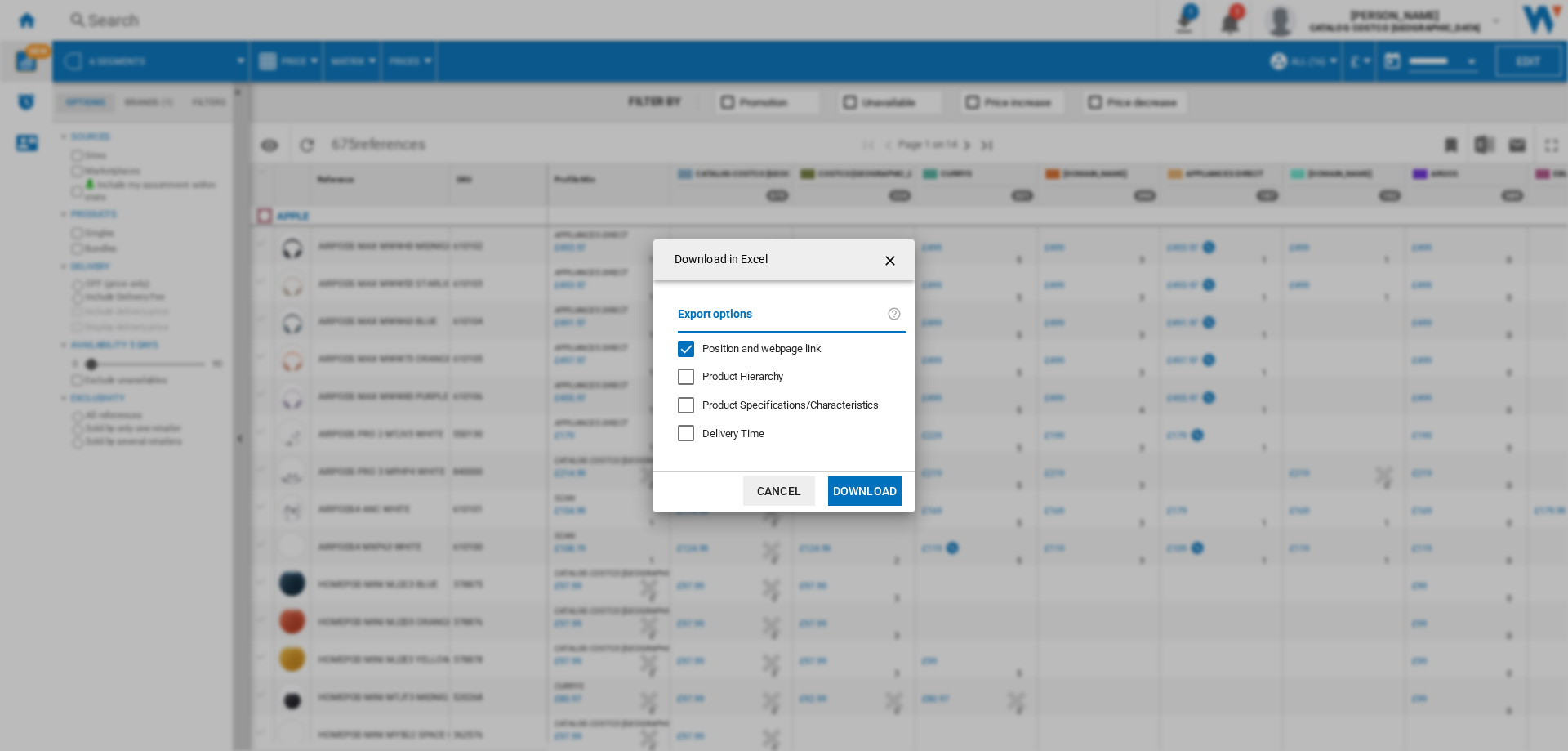
click at [855, 489] on button "Download" at bounding box center [865, 491] width 73 height 30
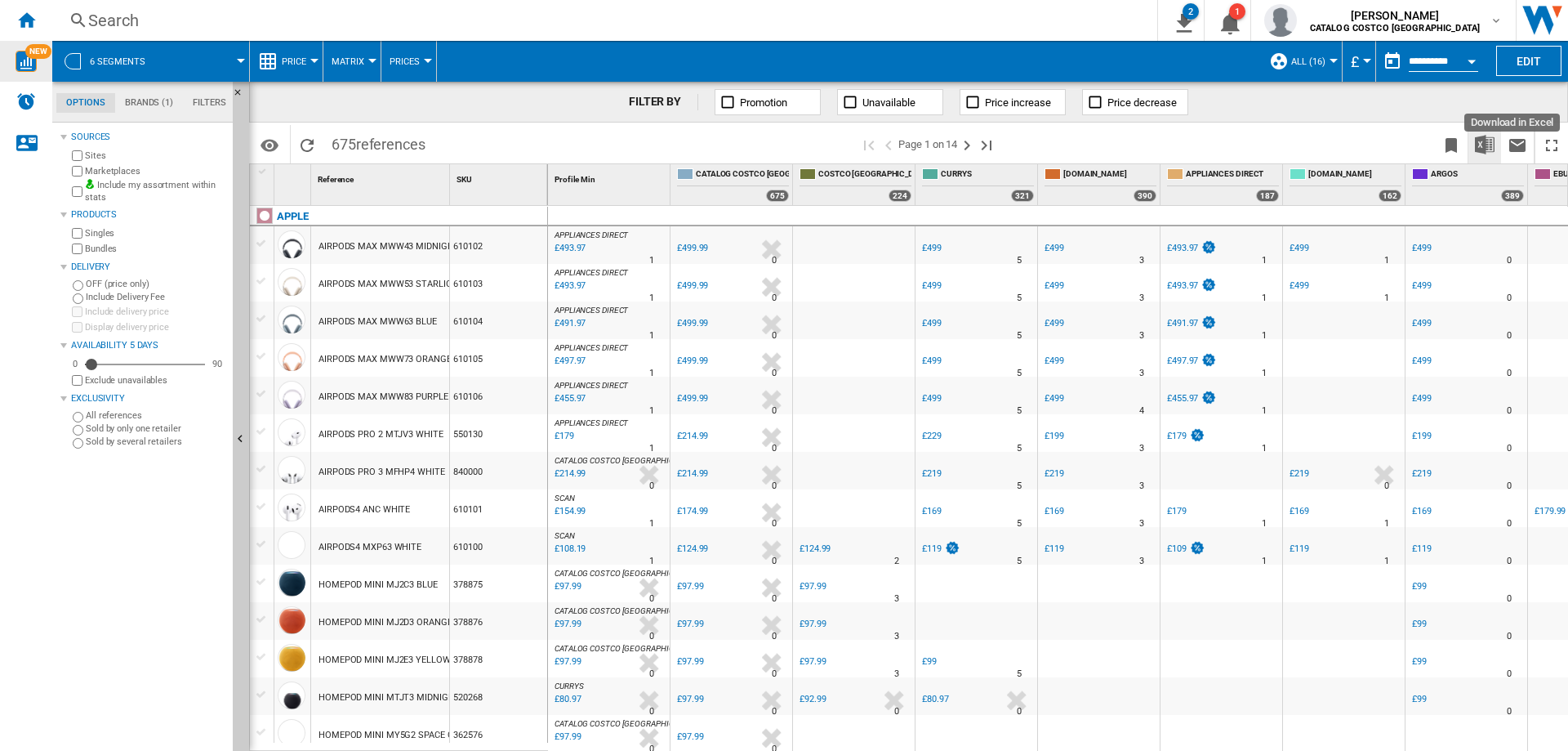
click at [1478, 149] on img "Download in Excel" at bounding box center [1484, 144] width 19 height 19
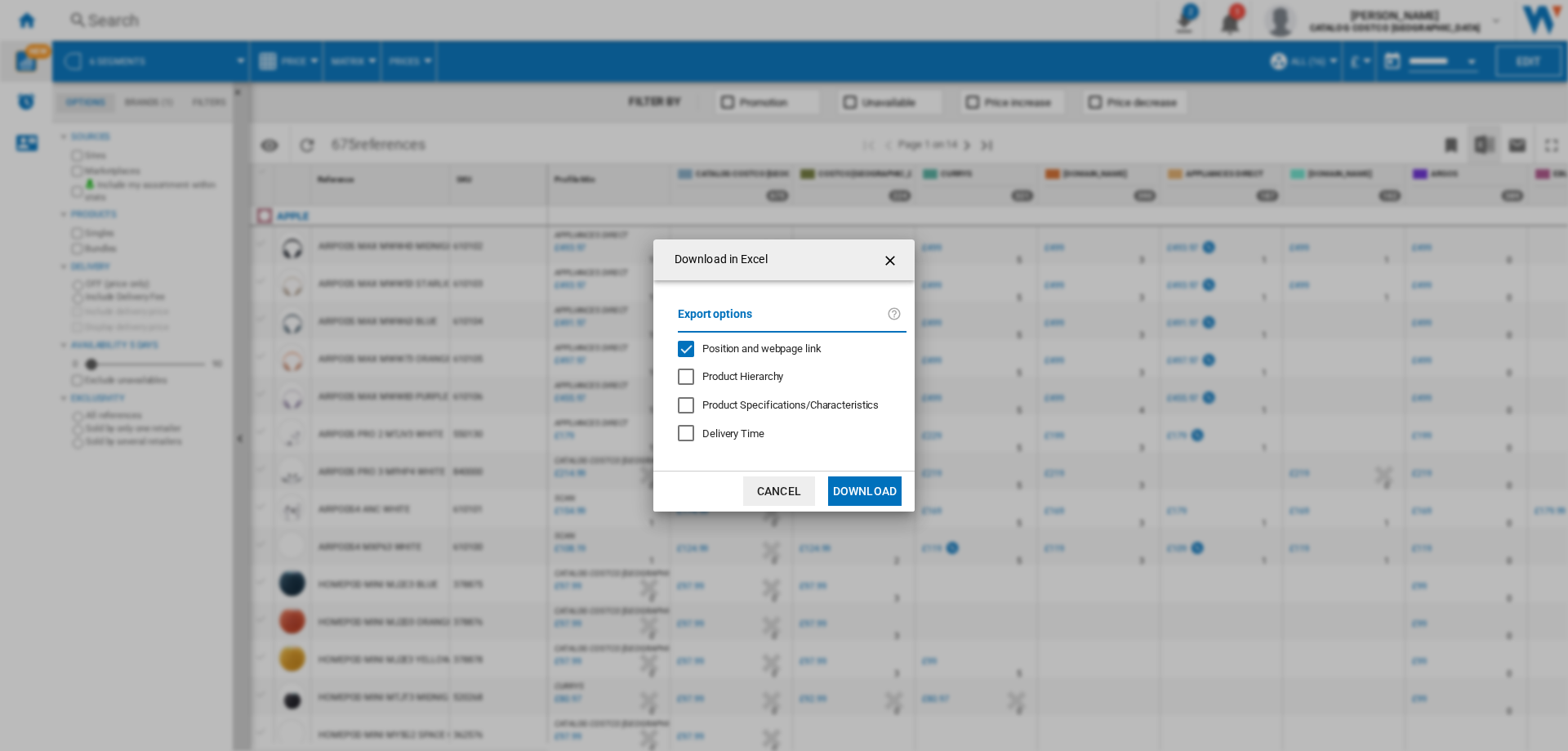
click at [383, 744] on div "Download in Excel Export options Position and webpage link Product Hierarchy Pr…" at bounding box center [784, 375] width 1568 height 751
click at [386, 750] on div "Download in Excel Export options Position and webpage link Product Hierarchy Pr…" at bounding box center [784, 375] width 1568 height 751
click at [891, 256] on ng-md-icon "getI18NText('BUTTONS.CLOSE_DIALOG')" at bounding box center [892, 260] width 19 height 19
